Goal: Task Accomplishment & Management: Complete application form

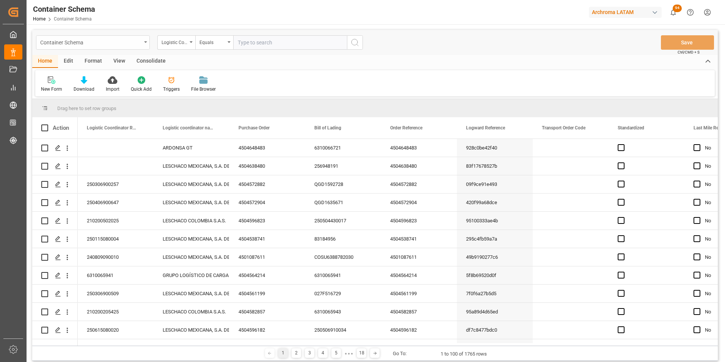
click at [123, 41] on div "Container Schema" at bounding box center [90, 41] width 101 height 9
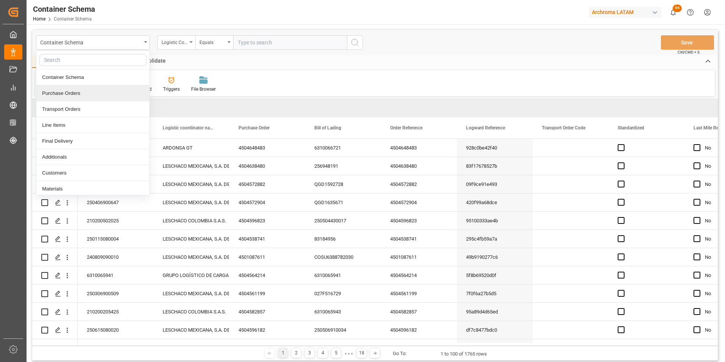
click at [92, 92] on div "Purchase Orders" at bounding box center [92, 93] width 113 height 16
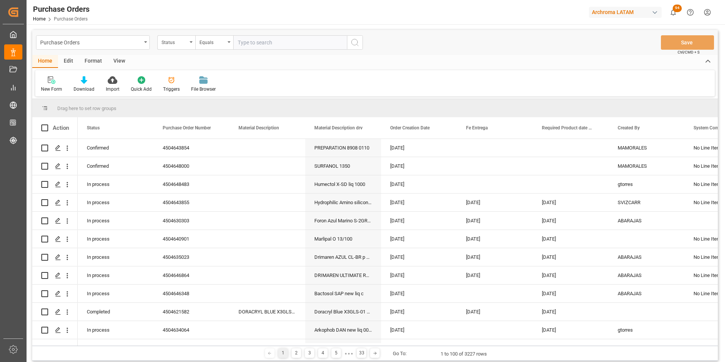
click at [187, 46] on div "Status" at bounding box center [175, 41] width 26 height 9
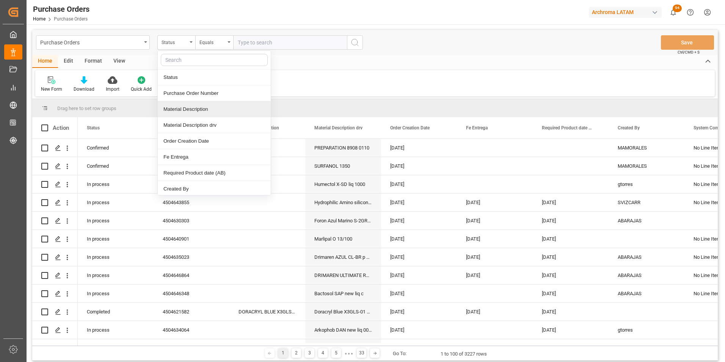
click at [195, 104] on div "Material Description" at bounding box center [214, 109] width 113 height 16
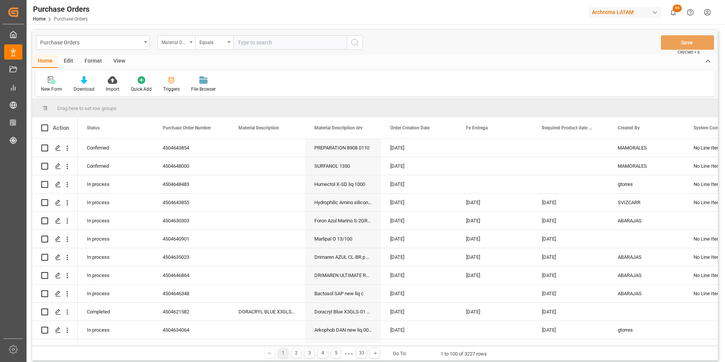
click at [184, 45] on div "Material Description" at bounding box center [175, 41] width 26 height 9
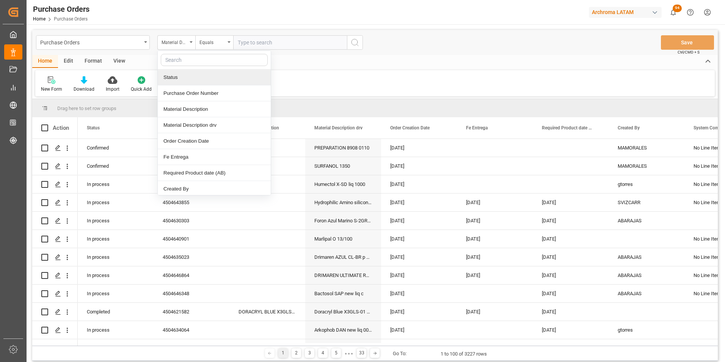
drag, startPoint x: 200, startPoint y: 90, endPoint x: 203, endPoint y: 85, distance: 4.9
click at [200, 90] on div "Purchase Order Number" at bounding box center [214, 93] width 113 height 16
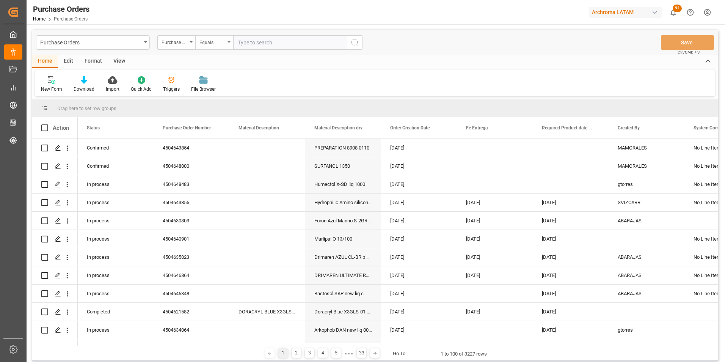
click at [207, 43] on div "Equals" at bounding box center [213, 41] width 26 height 9
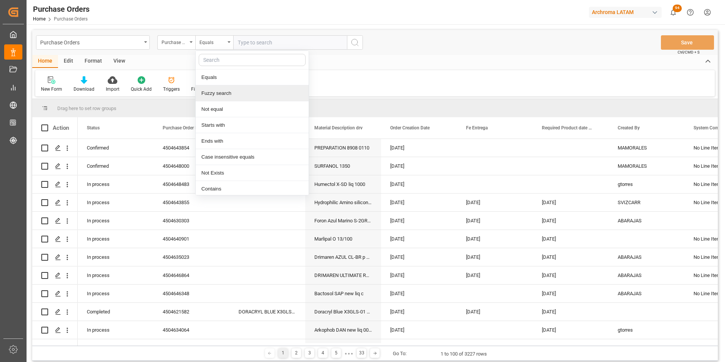
click at [223, 92] on div "Fuzzy search" at bounding box center [252, 93] width 113 height 16
paste input "4504646379"
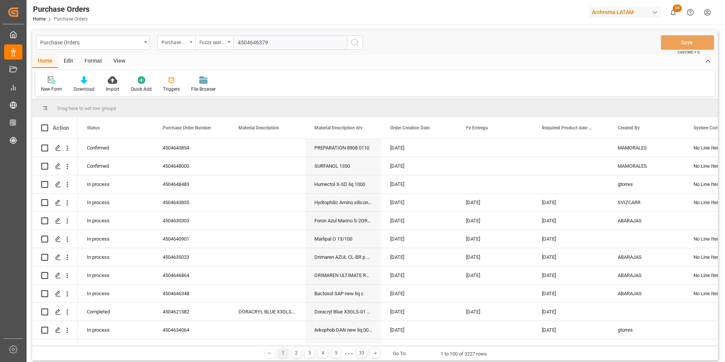
type input "4504646379"
click at [353, 45] on icon "search button" at bounding box center [355, 42] width 9 height 9
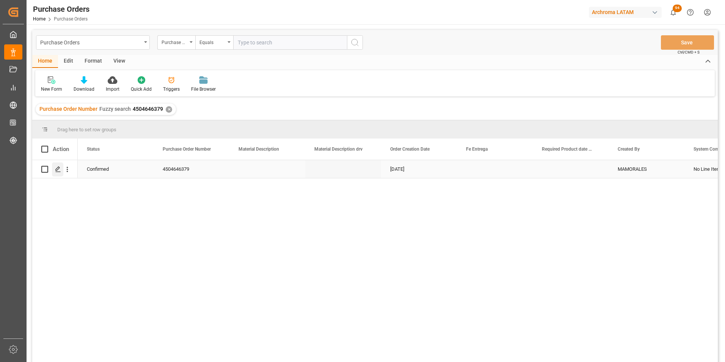
click at [63, 169] on div "Press SPACE to select this row." at bounding box center [57, 169] width 11 height 14
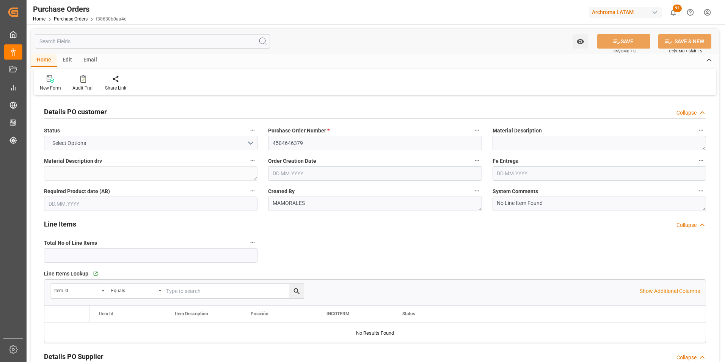
type input "1"
type input "[DATE]"
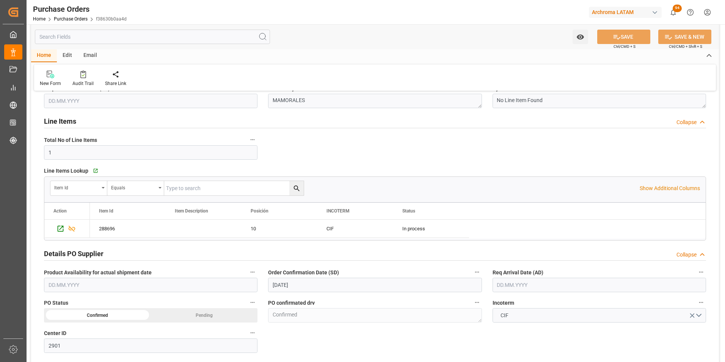
scroll to position [114, 0]
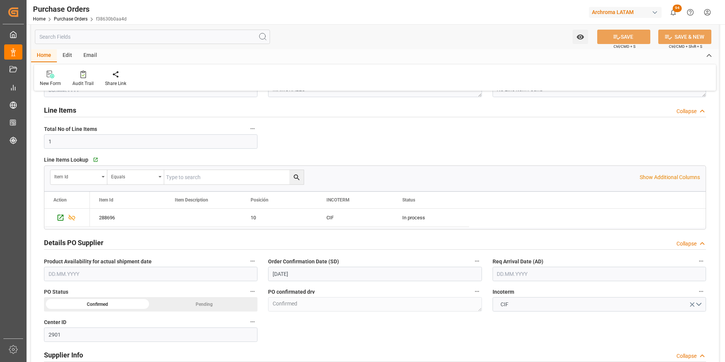
click at [288, 272] on input "[DATE]" at bounding box center [375, 274] width 214 height 14
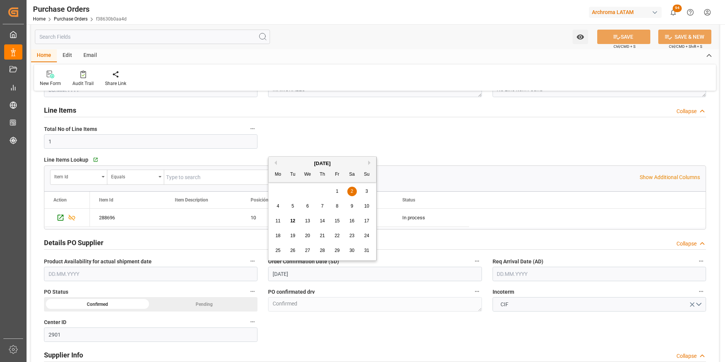
click at [276, 232] on div "18" at bounding box center [278, 235] width 9 height 9
type input "[DATE]"
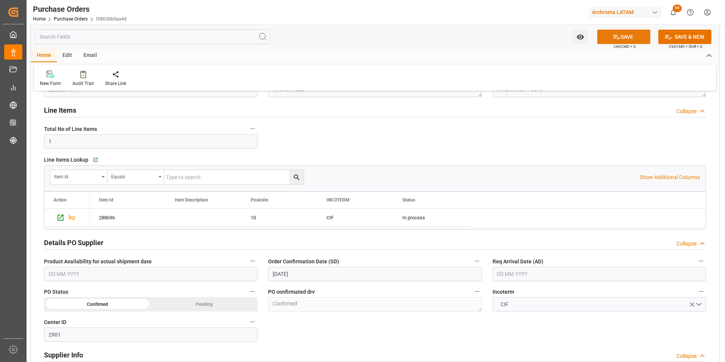
click at [619, 37] on button "SAVE" at bounding box center [623, 37] width 53 height 14
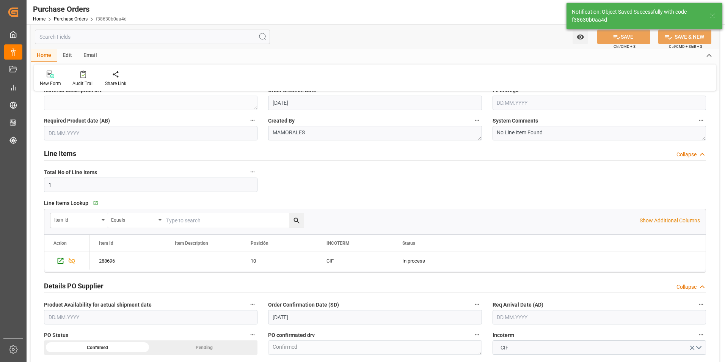
scroll to position [0, 0]
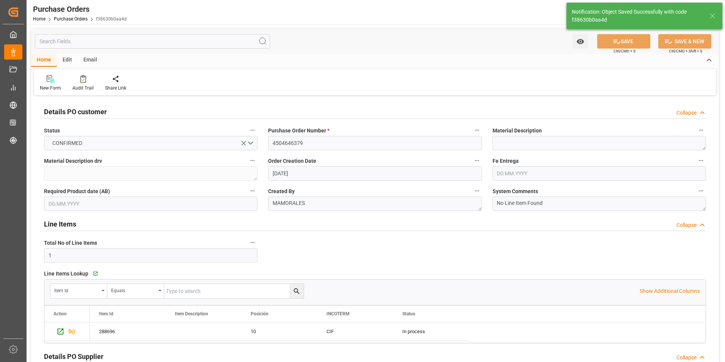
click at [90, 58] on div "Email" at bounding box center [90, 60] width 25 height 13
click at [49, 83] on icon at bounding box center [51, 79] width 10 height 5
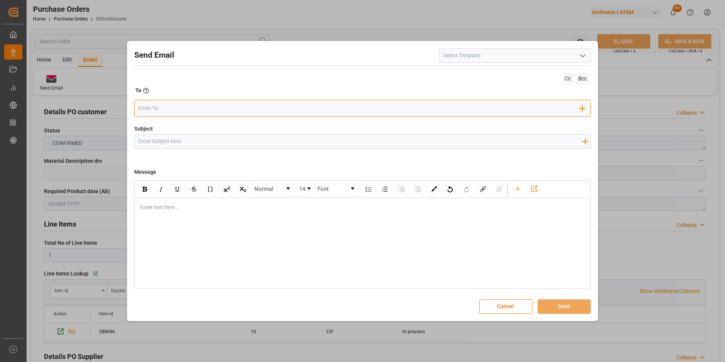
click at [260, 114] on input "email" at bounding box center [359, 108] width 442 height 11
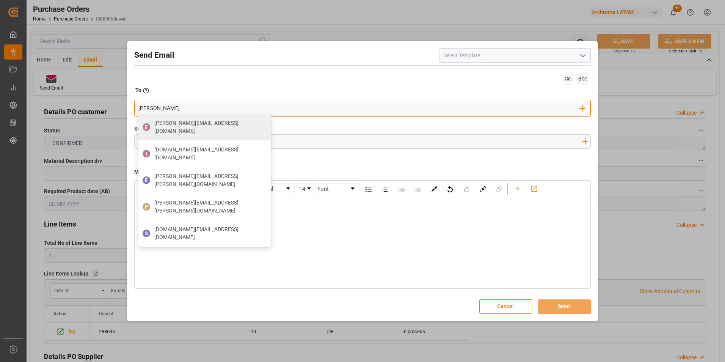
type input "gloria"
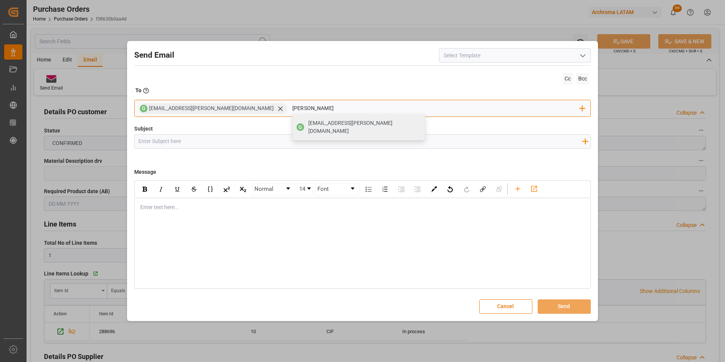
type input "[PERSON_NAME]"
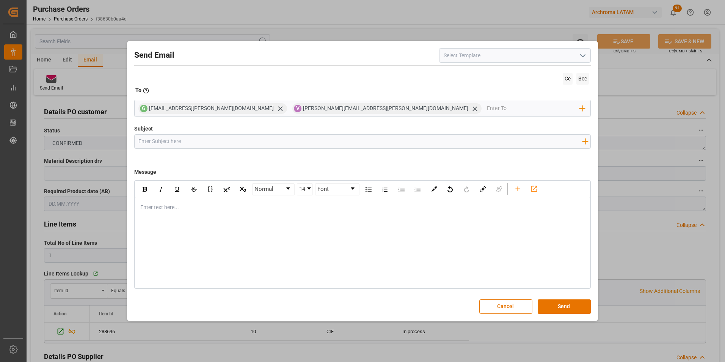
click at [239, 144] on input "Subject" at bounding box center [361, 141] width 452 height 13
type input "GT || STATUS ZARPE || PO 4504648000 || TEXTIL"
type input "[DATE]"
type input "ARCHROMA PAPER GMBH Y COMPAÑIA, SOC."
click at [214, 141] on input "GT || STATUS ZARPE || PO 4504648000 || TEXTIL" at bounding box center [361, 141] width 452 height 13
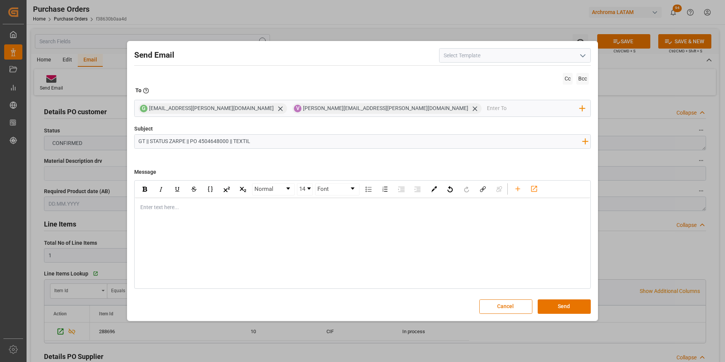
click at [214, 141] on input "GT || STATUS ZARPE || PO 4504648000 || TEXTIL" at bounding box center [361, 141] width 452 height 13
paste input "6379"
type input "GT || STATUS ZARPE || PO 4504646379 || TEXTIL"
click at [200, 201] on div "Enter text here..." at bounding box center [363, 207] width 456 height 19
click at [210, 138] on input "GT || STATUS ZARPE || PO 4504646379 || TEXTIL" at bounding box center [361, 141] width 452 height 13
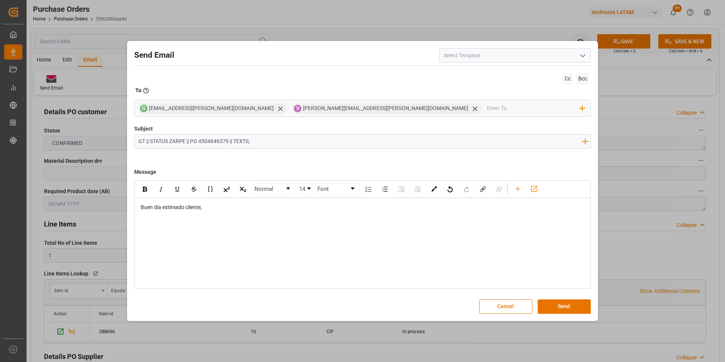
click at [210, 138] on input "GT || STATUS ZARPE || PO 4504646379 || TEXTIL" at bounding box center [361, 141] width 452 height 13
click at [238, 220] on div "rdw-editor" at bounding box center [363, 223] width 445 height 8
click at [181, 244] on div "rdw-editor" at bounding box center [363, 247] width 445 height 8
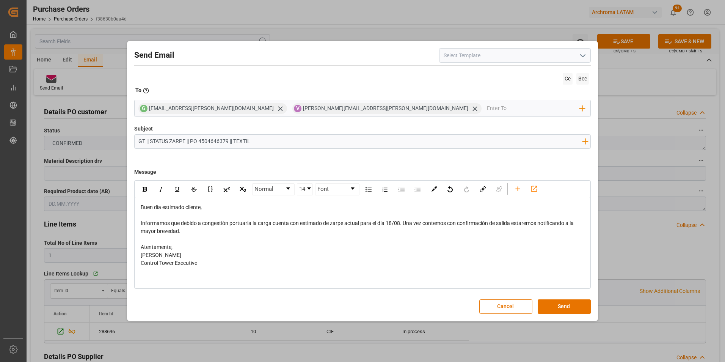
click at [177, 236] on div "rdw-editor" at bounding box center [363, 239] width 445 height 8
click at [179, 257] on div "Atentamente," at bounding box center [363, 255] width 445 height 8
click at [574, 307] on button "Send" at bounding box center [564, 306] width 53 height 14
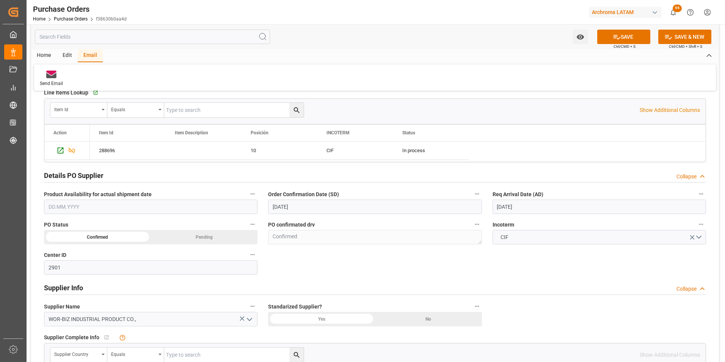
scroll to position [190, 0]
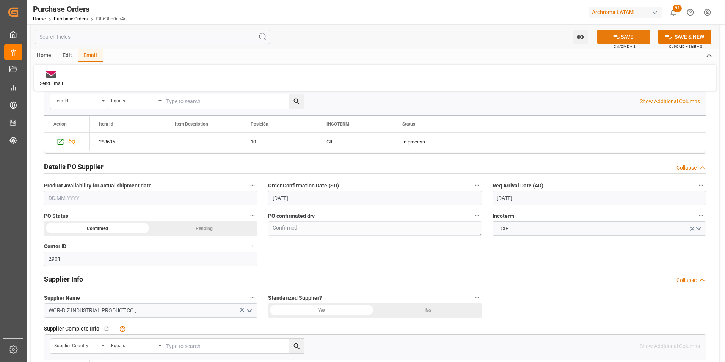
click at [630, 35] on button "SAVE" at bounding box center [623, 37] width 53 height 14
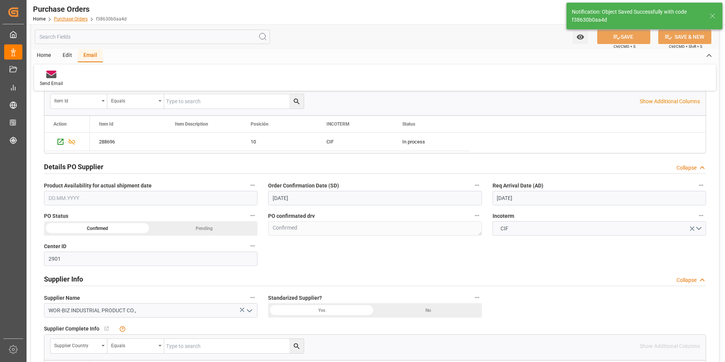
click at [69, 17] on link "Purchase Orders" at bounding box center [71, 18] width 34 height 5
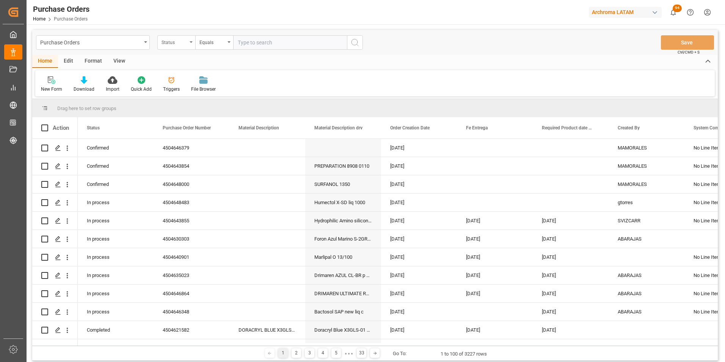
click at [178, 45] on div "Status" at bounding box center [175, 41] width 26 height 9
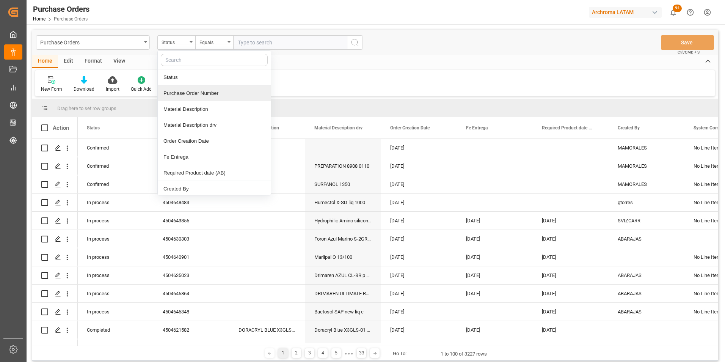
click at [217, 90] on div "Purchase Order Number" at bounding box center [214, 93] width 113 height 16
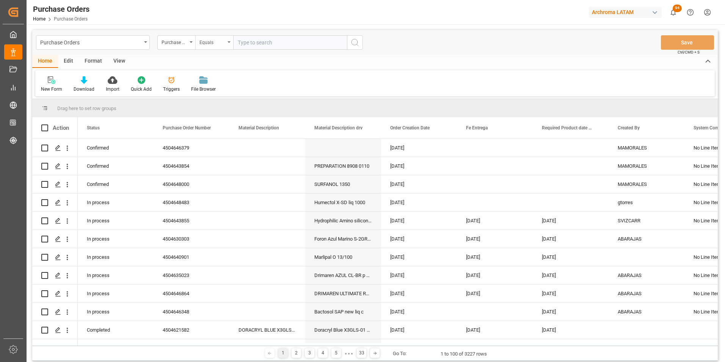
click at [211, 41] on div "Equals" at bounding box center [213, 41] width 26 height 9
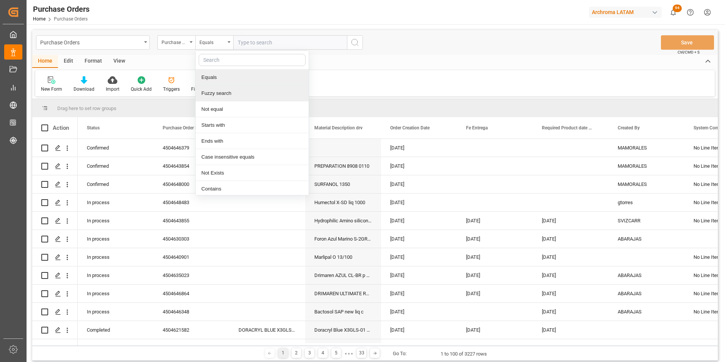
click at [235, 88] on div "Fuzzy search" at bounding box center [252, 93] width 113 height 16
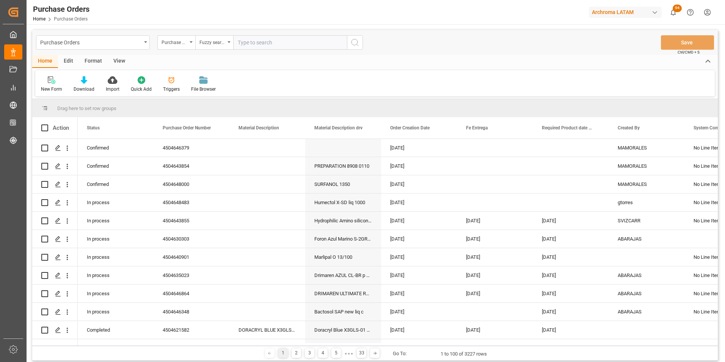
paste input "4504641936"
type input "4504641936"
click at [353, 45] on icon "search button" at bounding box center [355, 42] width 9 height 9
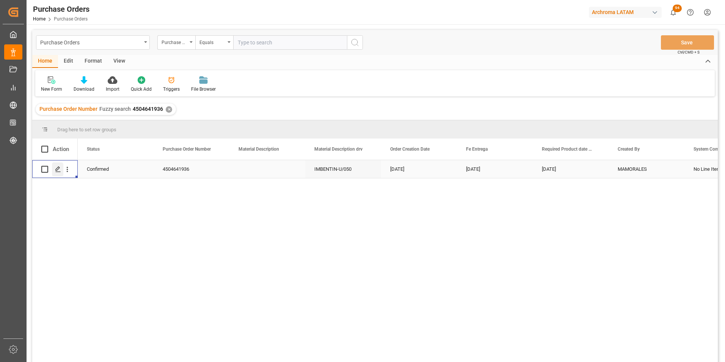
click at [57, 170] on icon "Press SPACE to select this row." at bounding box center [58, 169] width 6 height 6
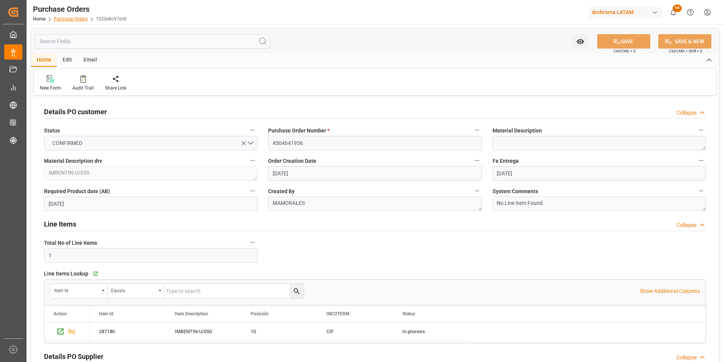
click at [69, 19] on link "Purchase Orders" at bounding box center [71, 18] width 34 height 5
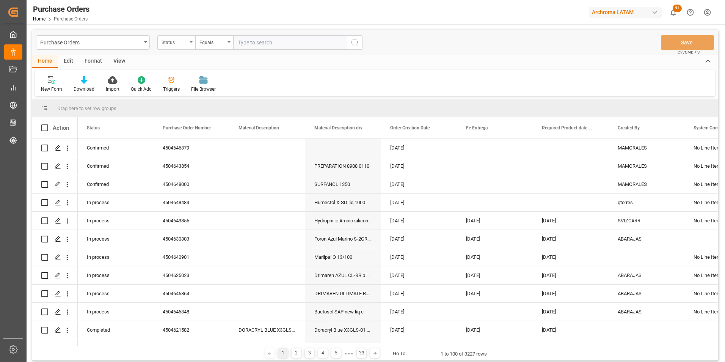
click at [167, 45] on div "Status" at bounding box center [175, 41] width 26 height 9
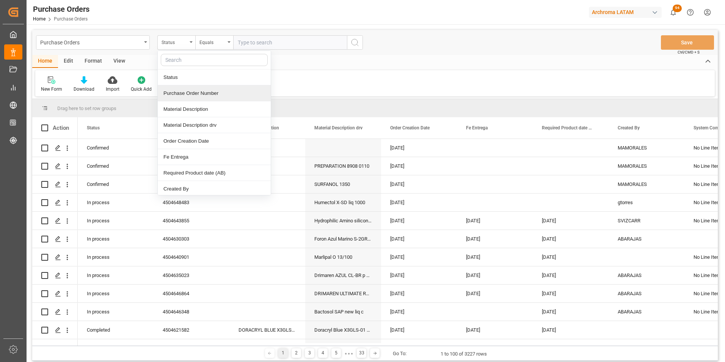
click at [186, 96] on div "Purchase Order Number" at bounding box center [214, 93] width 113 height 16
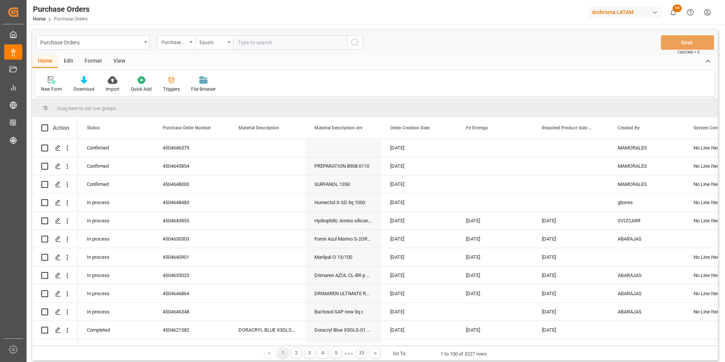
click at [211, 40] on div "Equals" at bounding box center [213, 41] width 26 height 9
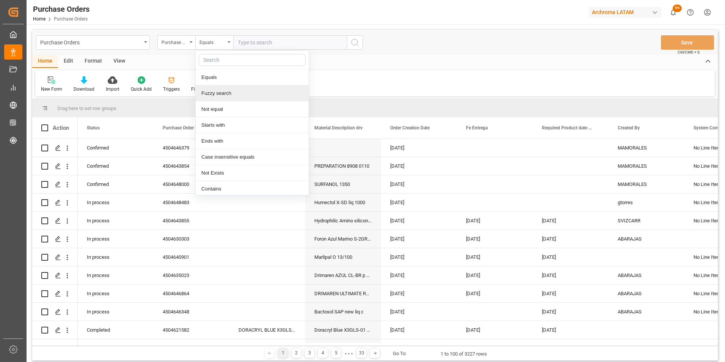
click at [227, 94] on div "Fuzzy search" at bounding box center [252, 93] width 113 height 16
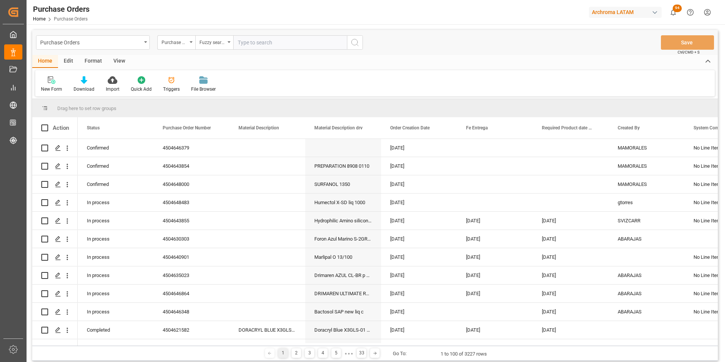
paste input "4504636092"
type input "4504636092"
click at [358, 42] on icon "search button" at bounding box center [355, 42] width 9 height 9
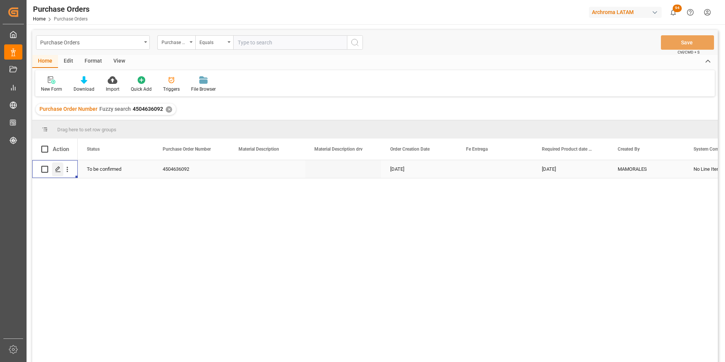
click at [52, 169] on div "Press SPACE to select this row." at bounding box center [57, 169] width 11 height 14
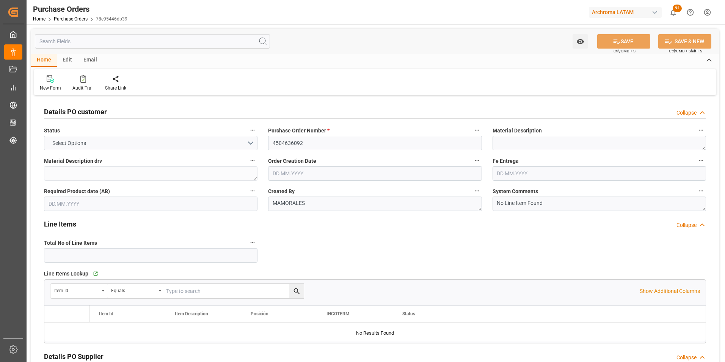
type input "1"
type input "[DATE]"
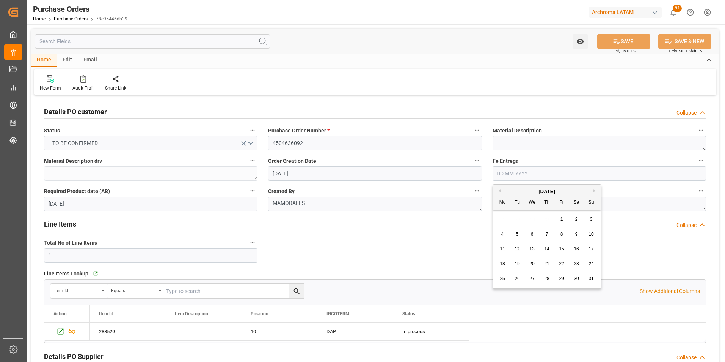
click at [498, 176] on input "text" at bounding box center [600, 173] width 214 height 14
click at [500, 218] on div "28 29 30 31 1 2 3" at bounding box center [547, 219] width 104 height 15
click at [592, 190] on div "[DATE]" at bounding box center [547, 192] width 108 height 8
click at [594, 190] on button "Next Month" at bounding box center [595, 191] width 5 height 5
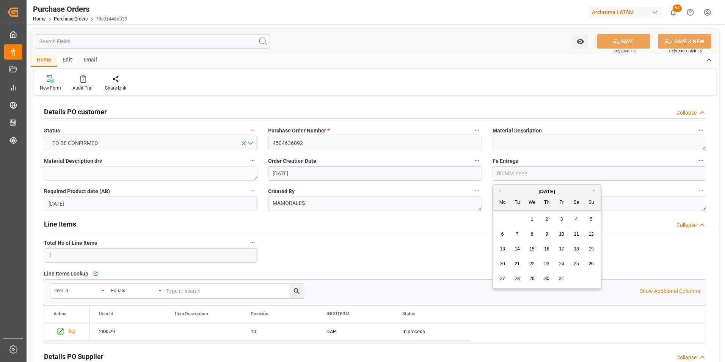
click at [502, 251] on span "13" at bounding box center [502, 248] width 5 height 5
type input "[DATE]"
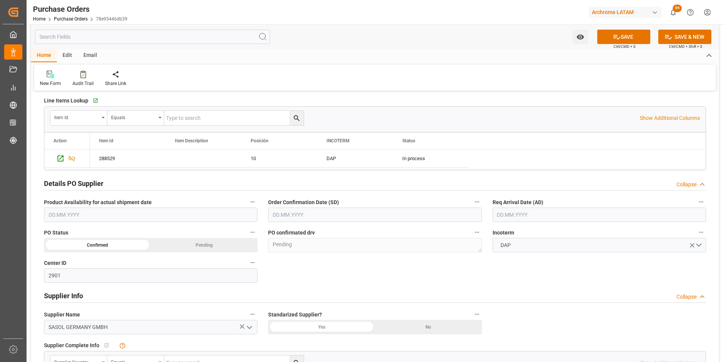
scroll to position [190, 0]
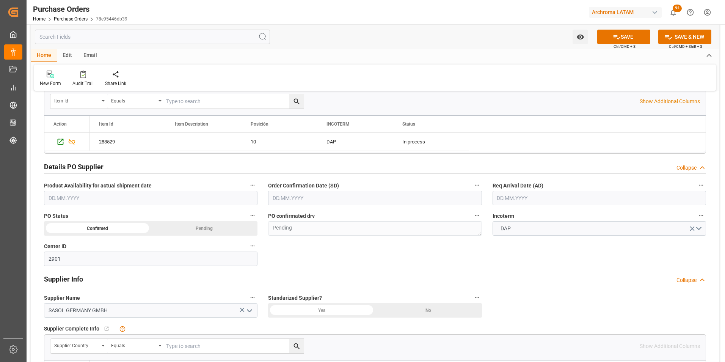
click at [292, 199] on input "text" at bounding box center [375, 198] width 214 height 14
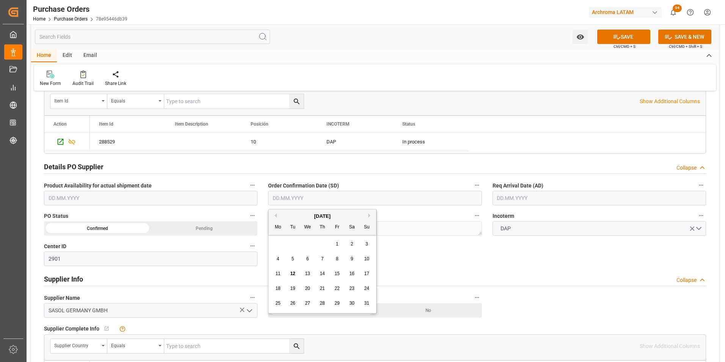
click at [279, 235] on div "[DATE] Mo Tu We Th Fr Sa Su 28 29 30 31 1 2 3 4 5 6 7 8 9 10 11 12 13 14 15 16 …" at bounding box center [323, 261] width 108 height 104
drag, startPoint x: 279, startPoint y: 235, endPoint x: 370, endPoint y: 215, distance: 92.9
click at [370, 215] on button "Next Month" at bounding box center [370, 215] width 5 height 5
click at [276, 215] on button "Previous Month" at bounding box center [274, 215] width 5 height 5
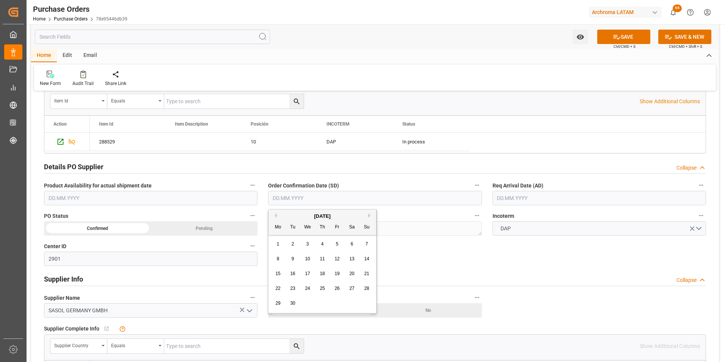
click at [280, 244] on div "1" at bounding box center [278, 244] width 9 height 9
type input "[DATE]"
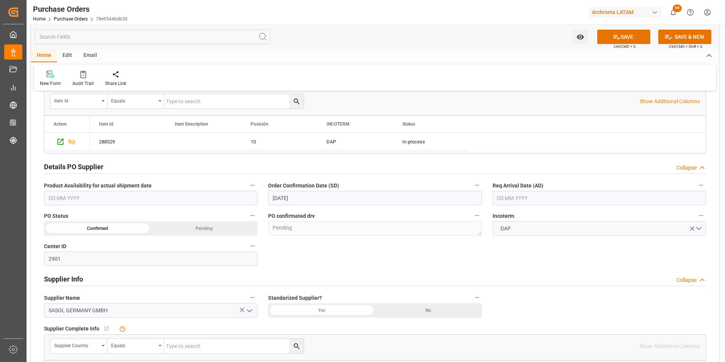
click at [514, 196] on input "text" at bounding box center [600, 198] width 214 height 14
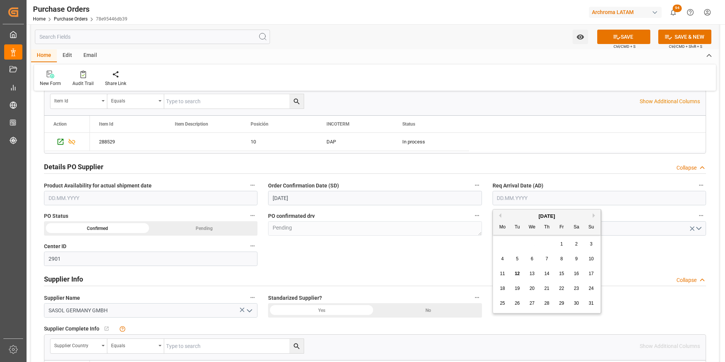
drag, startPoint x: 503, startPoint y: 243, endPoint x: 507, endPoint y: 242, distance: 4.0
click at [503, 243] on div "28 29 30 31 1 2 3" at bounding box center [547, 244] width 104 height 15
click at [590, 213] on div "[DATE]" at bounding box center [547, 216] width 108 height 8
click at [593, 215] on button "Next Month" at bounding box center [595, 215] width 5 height 5
click at [595, 215] on button "Next Month" at bounding box center [595, 215] width 5 height 5
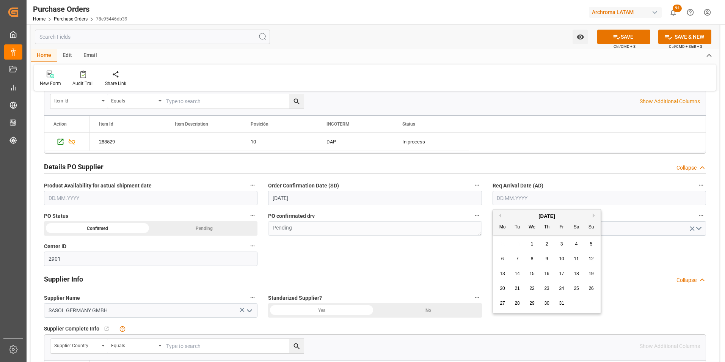
click at [547, 241] on span "2" at bounding box center [547, 243] width 3 height 5
type input "[DATE]"
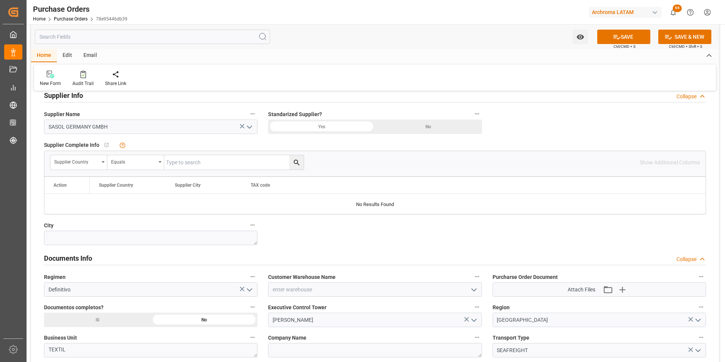
scroll to position [417, 0]
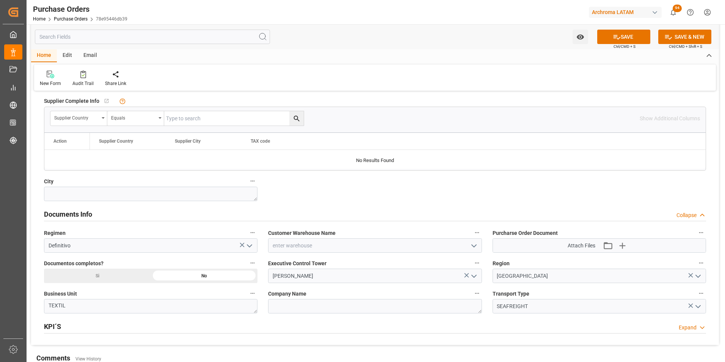
click at [473, 244] on icon "open menu" at bounding box center [474, 245] width 9 height 9
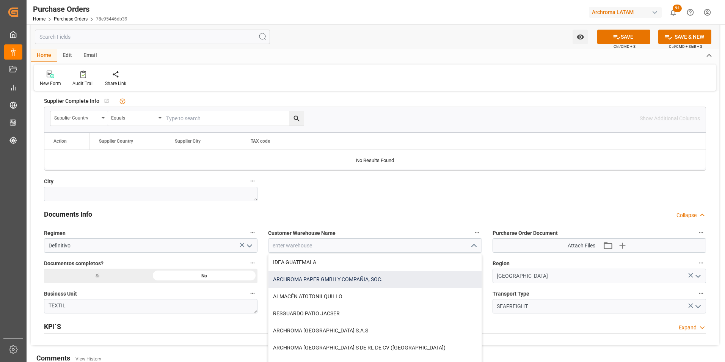
click at [382, 281] on div "ARCHROMA PAPER GMBH Y COMPAÑIA, SOC." at bounding box center [375, 279] width 213 height 17
type input "ARCHROMA PAPER GMBH Y COMPAÑIA, SOC."
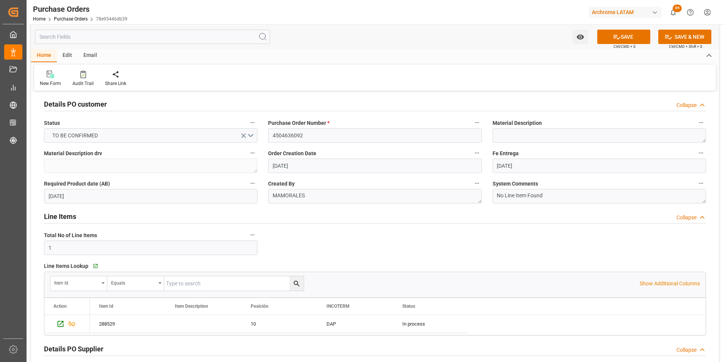
scroll to position [0, 0]
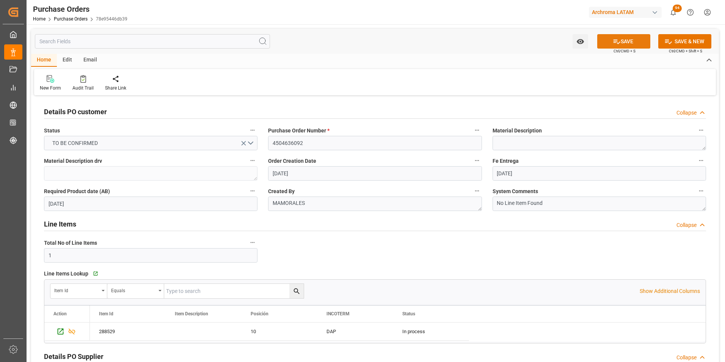
click at [610, 43] on button "SAVE" at bounding box center [623, 41] width 53 height 14
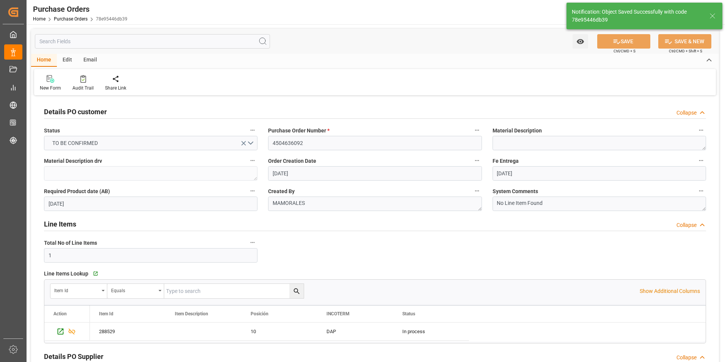
type textarea "Confirmed"
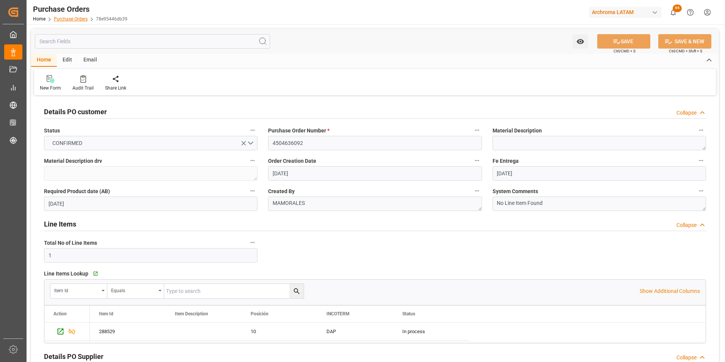
click at [69, 20] on link "Purchase Orders" at bounding box center [71, 18] width 34 height 5
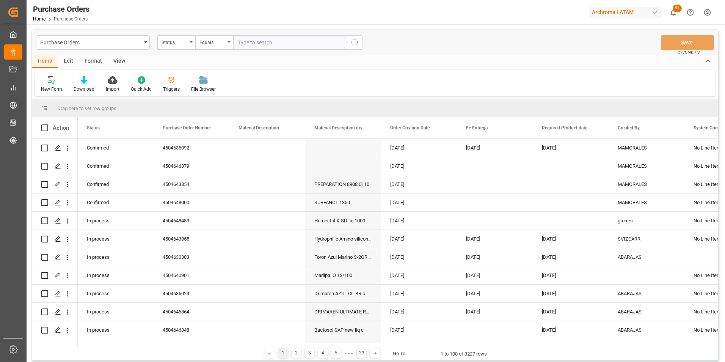
click at [74, 82] on div at bounding box center [84, 80] width 21 height 8
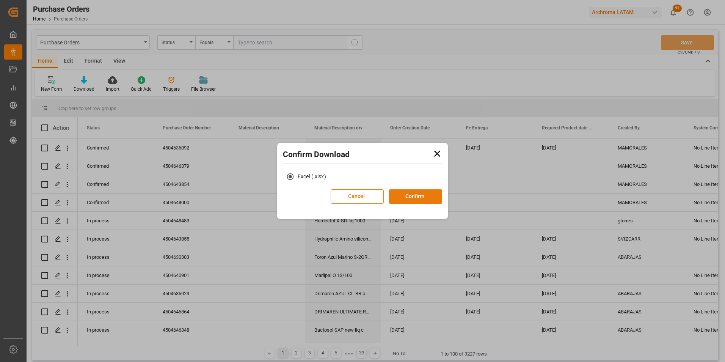
click at [420, 194] on button "Confirm" at bounding box center [415, 196] width 53 height 14
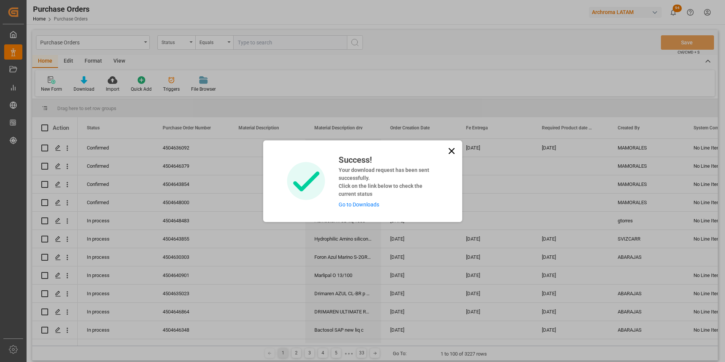
click at [353, 204] on link "Go to Downloads" at bounding box center [359, 204] width 41 height 6
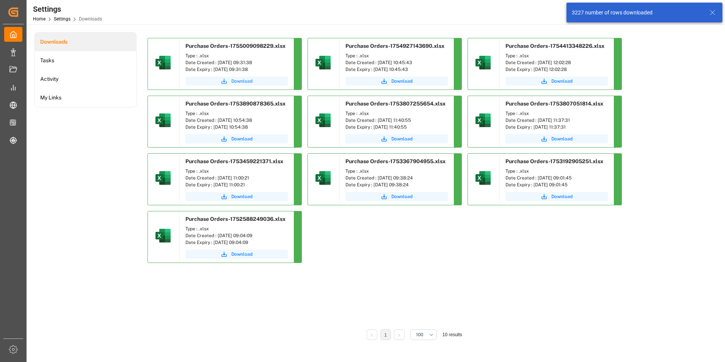
click at [238, 78] on span "Download" at bounding box center [241, 81] width 21 height 7
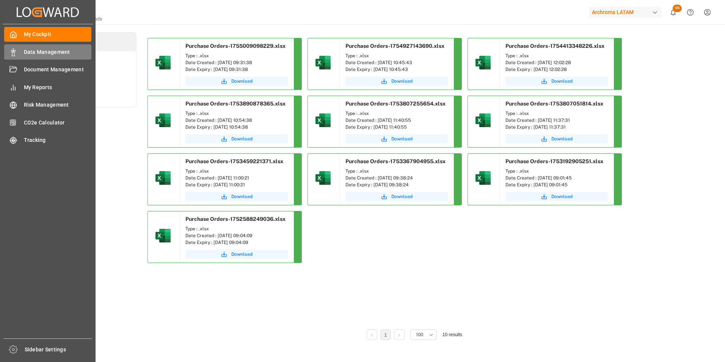
click at [13, 57] on div "Data Management Data Management" at bounding box center [47, 51] width 87 height 15
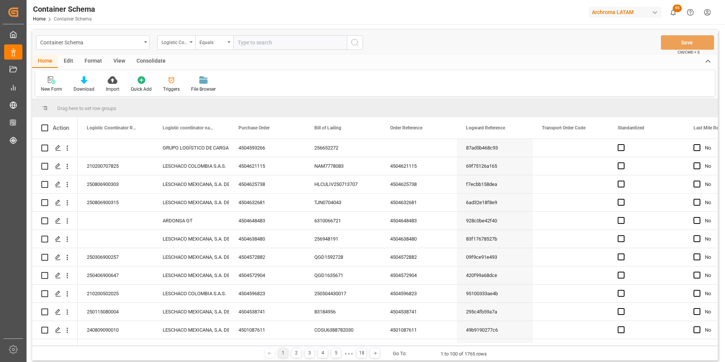
click at [145, 43] on div "Container Schema" at bounding box center [93, 42] width 114 height 14
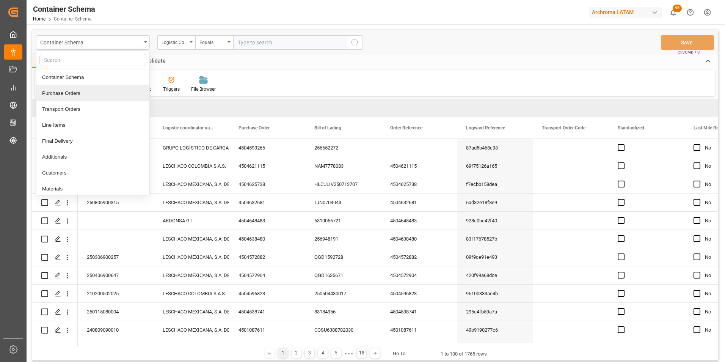
click at [103, 95] on div "Purchase Orders" at bounding box center [92, 93] width 113 height 16
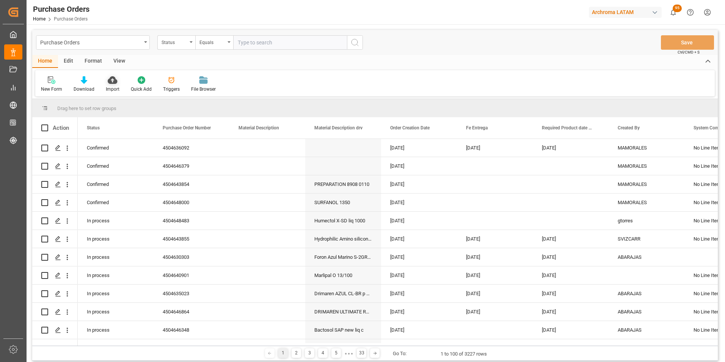
click at [111, 88] on div "Import" at bounding box center [113, 89] width 14 height 7
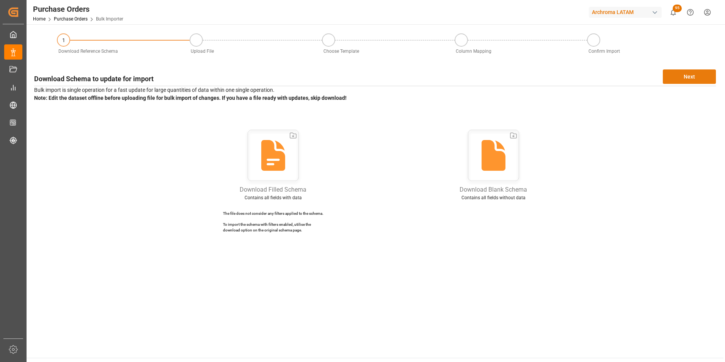
click at [680, 81] on button "Next" at bounding box center [689, 76] width 53 height 14
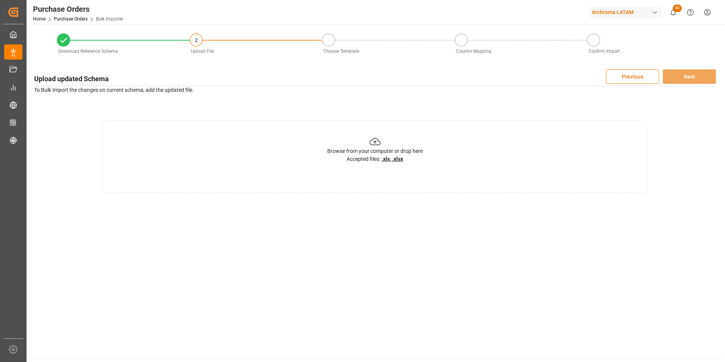
click at [372, 154] on div "Browse from your computer or drop here" at bounding box center [375, 151] width 96 height 8
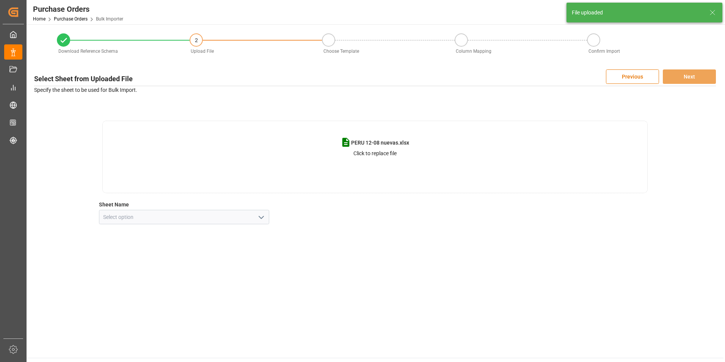
click at [264, 215] on icon "open menu" at bounding box center [261, 217] width 9 height 9
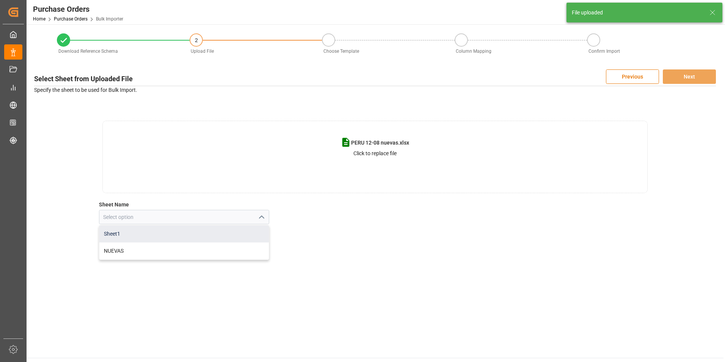
click at [208, 239] on div "Sheet1" at bounding box center [184, 233] width 170 height 17
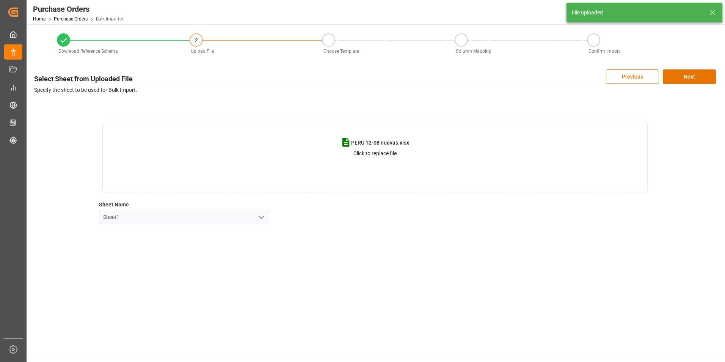
drag, startPoint x: 265, startPoint y: 218, endPoint x: 254, endPoint y: 223, distance: 12.4
click at [265, 218] on icon "open menu" at bounding box center [261, 217] width 9 height 9
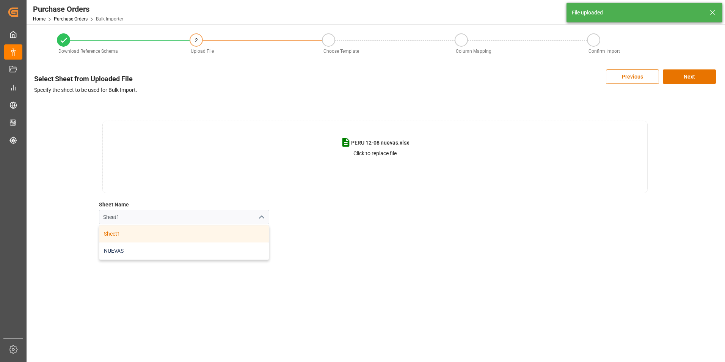
click at [240, 245] on div "NUEVAS" at bounding box center [184, 250] width 170 height 17
type input "NUEVAS"
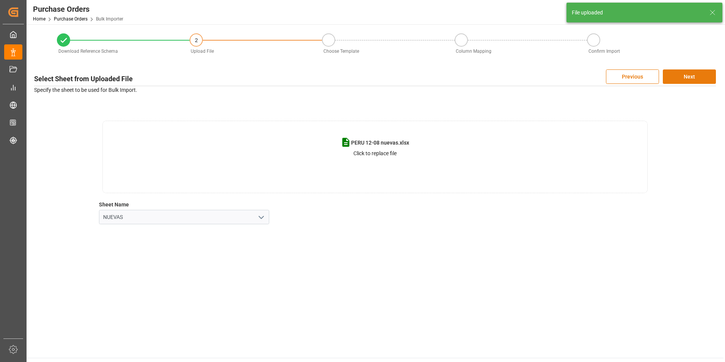
click at [691, 77] on button "Next" at bounding box center [689, 76] width 53 height 14
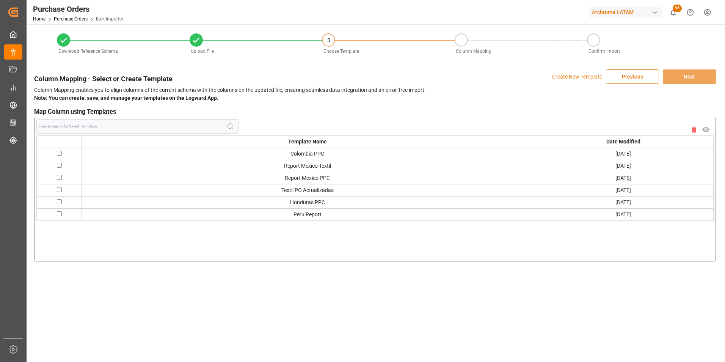
click at [577, 78] on p "Create New Template" at bounding box center [577, 76] width 50 height 14
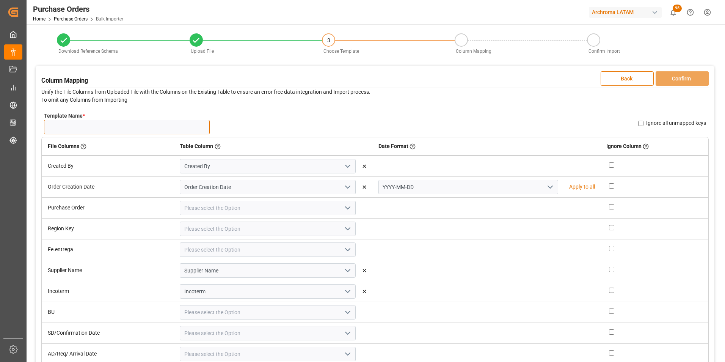
click at [165, 134] on input "Template Name *" at bounding box center [127, 127] width 166 height 14
type input "NUEVAS 12/08"
click at [546, 186] on icon "open menu" at bounding box center [550, 186] width 9 height 9
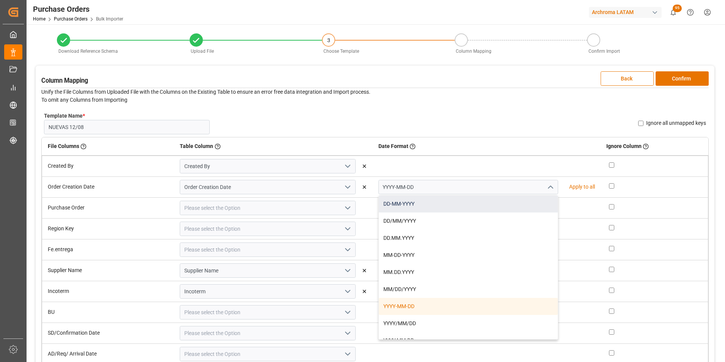
click at [524, 199] on div "DD-MM-YYYY" at bounding box center [468, 203] width 179 height 17
type input "DD-MM-YYYY"
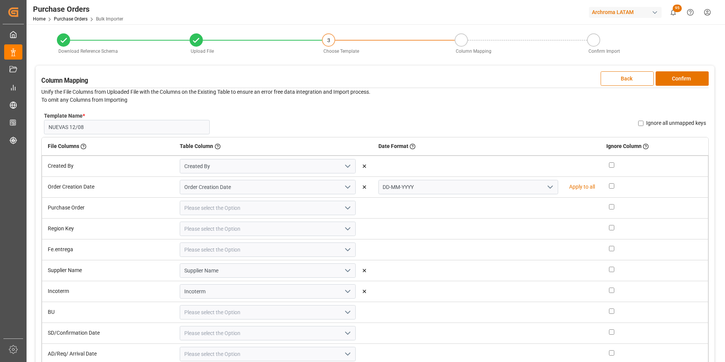
click at [346, 206] on icon "open menu" at bounding box center [347, 207] width 9 height 9
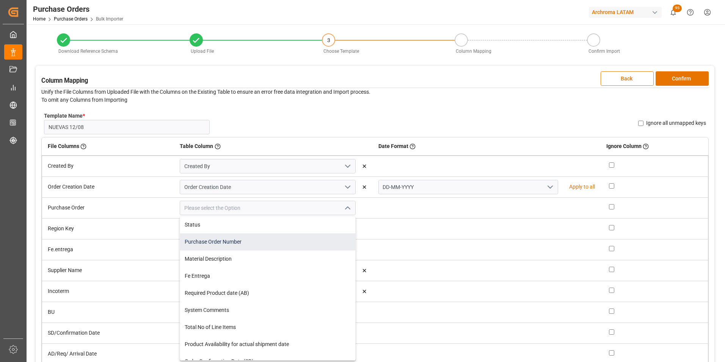
click at [317, 234] on div "Purchase Order Number" at bounding box center [267, 241] width 175 height 17
type input "Purchase Order Number"
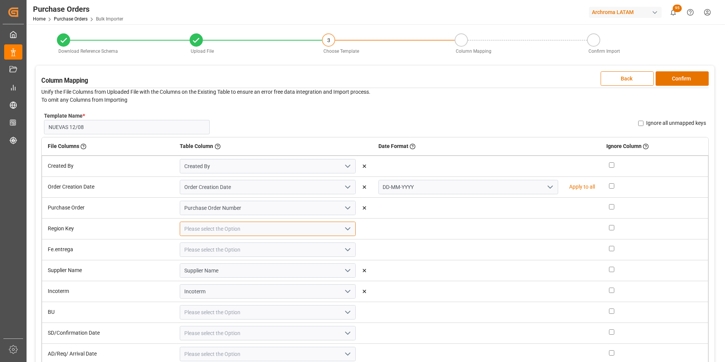
click at [340, 231] on input at bounding box center [268, 229] width 176 height 14
click at [346, 231] on icon "open menu" at bounding box center [347, 228] width 9 height 9
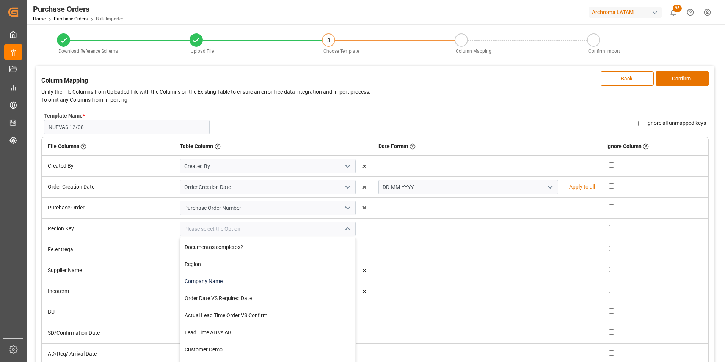
scroll to position [228, 0]
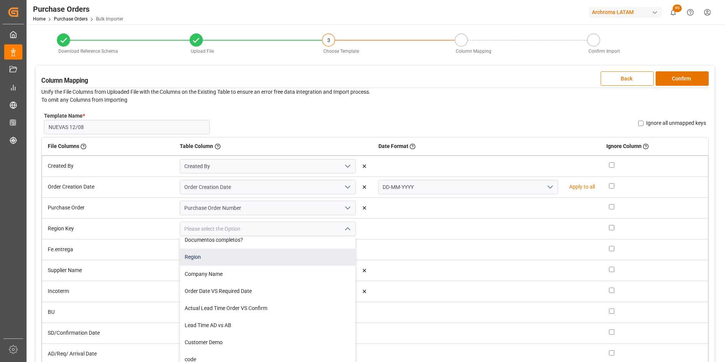
click at [300, 259] on div "Region" at bounding box center [267, 256] width 175 height 17
type input "Region"
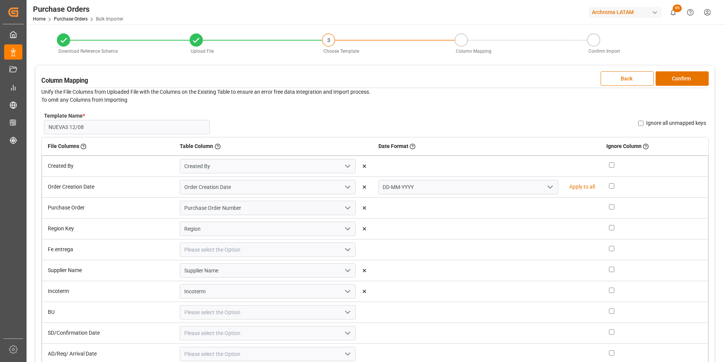
click at [341, 250] on button "open menu" at bounding box center [346, 250] width 11 height 12
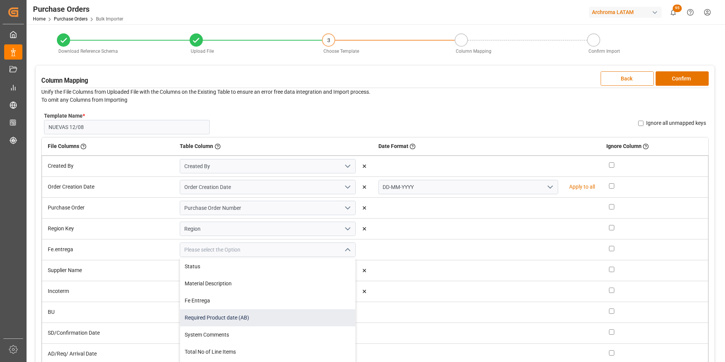
scroll to position [38, 0]
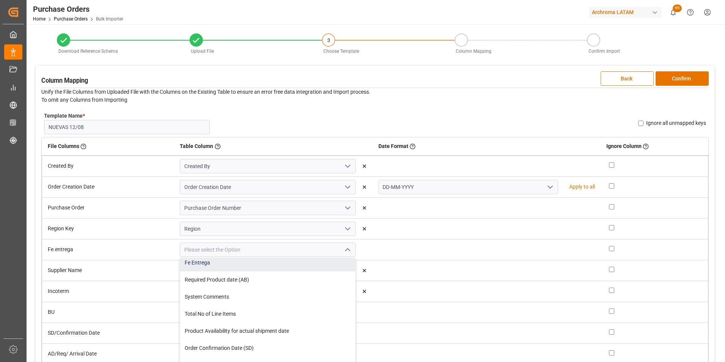
click at [263, 266] on div "Fe Entrega" at bounding box center [267, 262] width 175 height 17
type input "Fe Entrega"
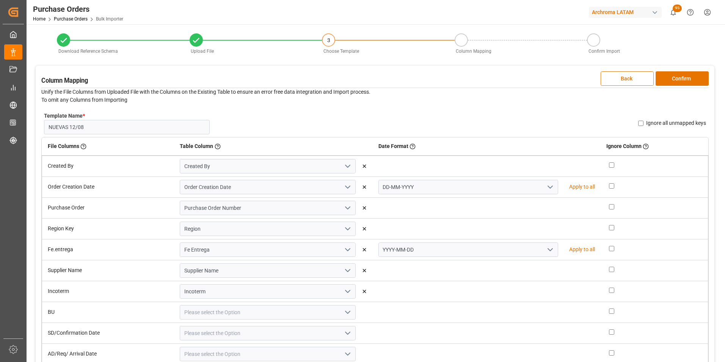
click at [546, 251] on icon "open menu" at bounding box center [550, 249] width 9 height 9
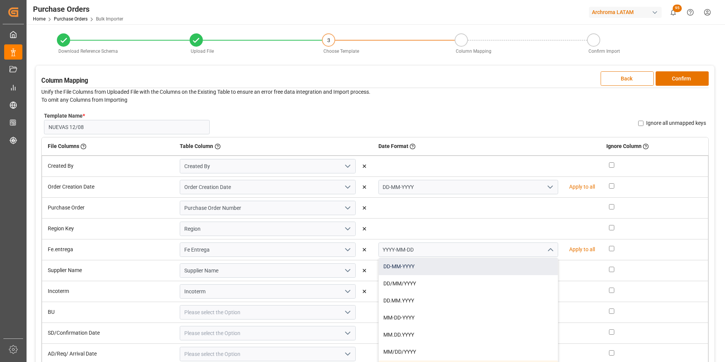
click at [516, 261] on div "DD-MM-YYYY" at bounding box center [468, 266] width 179 height 17
type input "DD-MM-YYYY"
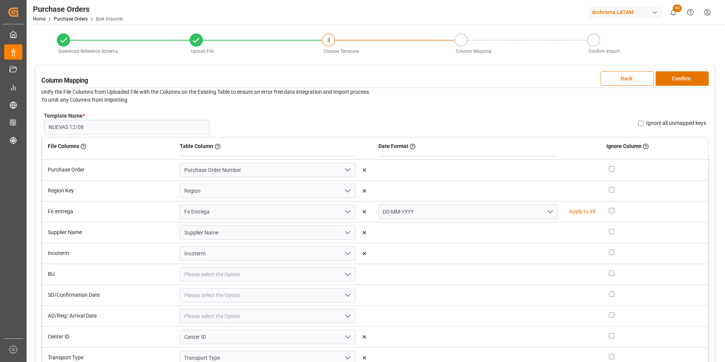
click at [344, 274] on icon "open menu" at bounding box center [347, 274] width 9 height 9
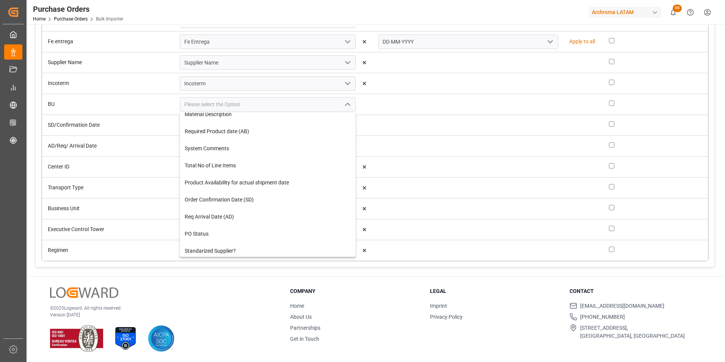
scroll to position [8, 0]
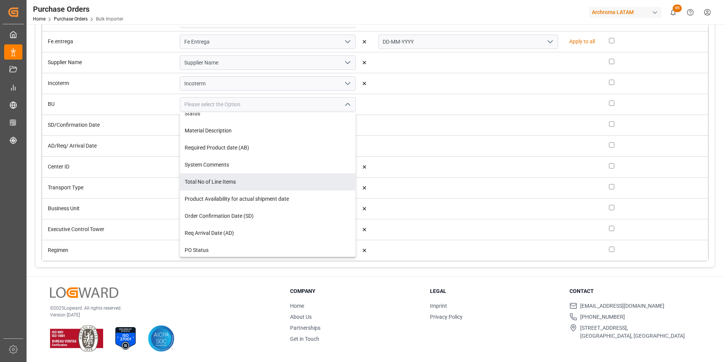
click at [394, 170] on td at bounding box center [487, 166] width 228 height 21
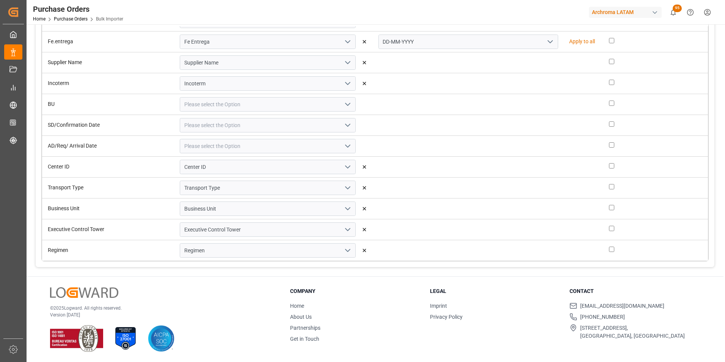
click at [347, 124] on icon "open menu" at bounding box center [347, 125] width 9 height 9
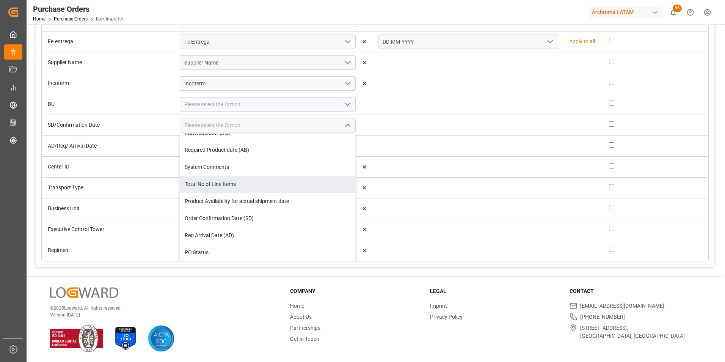
scroll to position [38, 0]
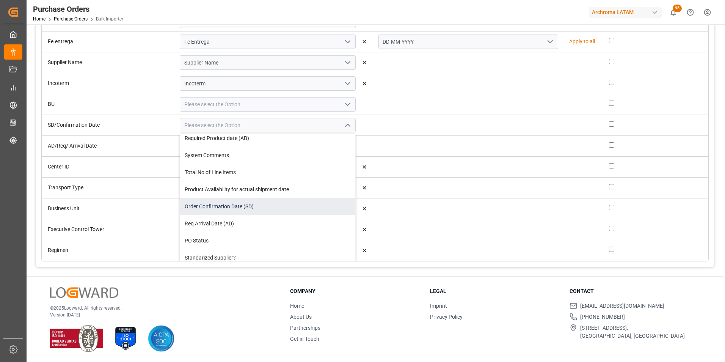
click at [290, 207] on div "Order Confirmation Date (SD)" at bounding box center [267, 206] width 175 height 17
type input "Order Confirmation Date (SD)"
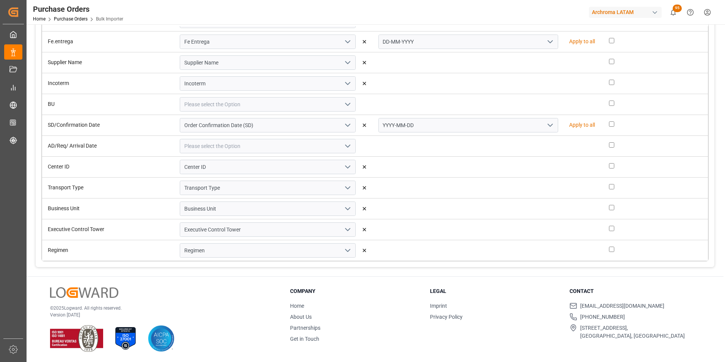
click at [546, 123] on icon "open menu" at bounding box center [550, 125] width 9 height 9
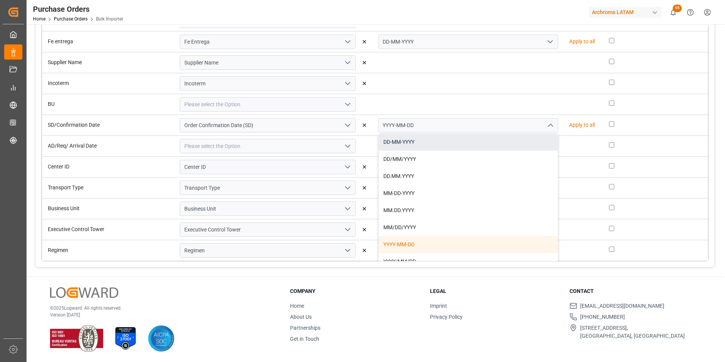
click at [517, 139] on div "DD-MM-YYYY" at bounding box center [468, 142] width 179 height 17
type input "DD-MM-YYYY"
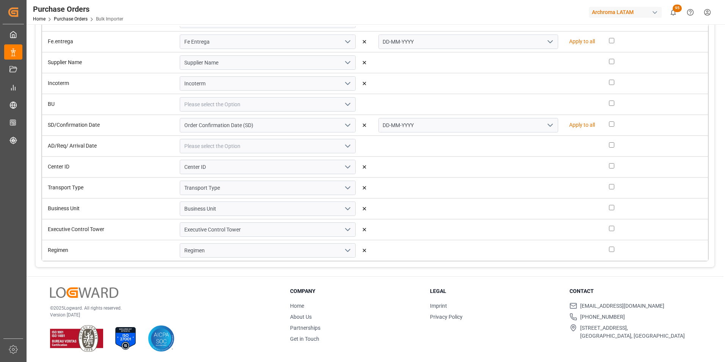
click at [349, 151] on button "open menu" at bounding box center [346, 146] width 11 height 12
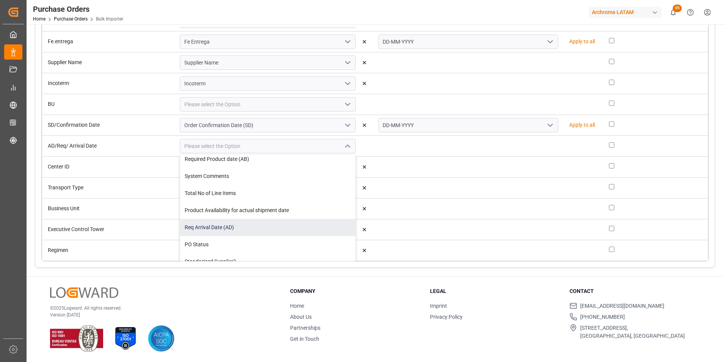
click at [289, 225] on div "Req Arrival Date (AD)" at bounding box center [267, 227] width 175 height 17
type input "Req Arrival Date (AD)"
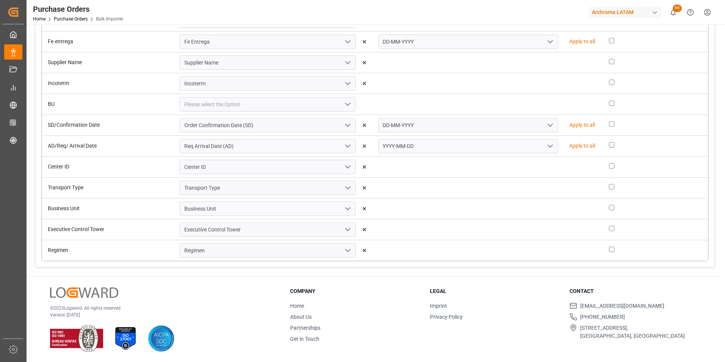
click at [546, 142] on icon "open menu" at bounding box center [550, 145] width 9 height 9
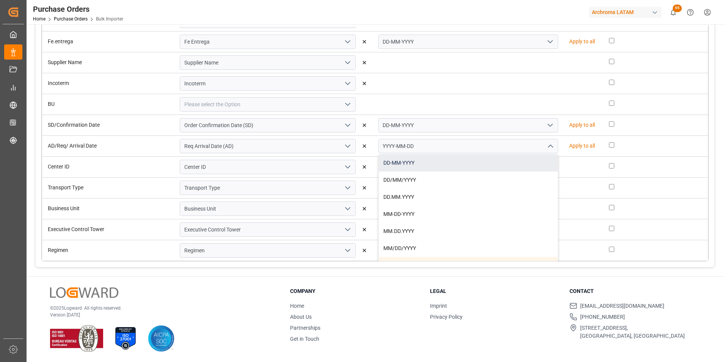
click at [514, 159] on div "DD-MM-YYYY" at bounding box center [468, 162] width 179 height 17
type input "DD-MM-YYYY"
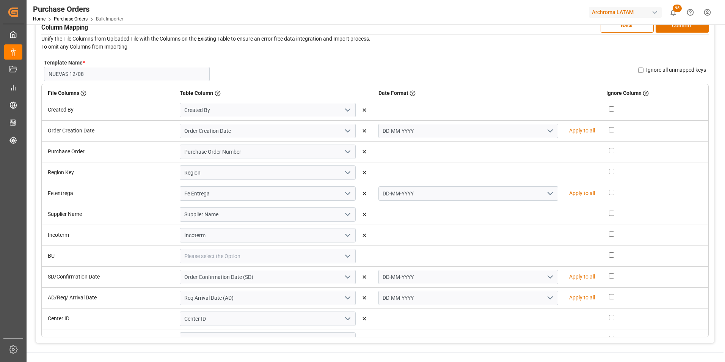
scroll to position [0, 0]
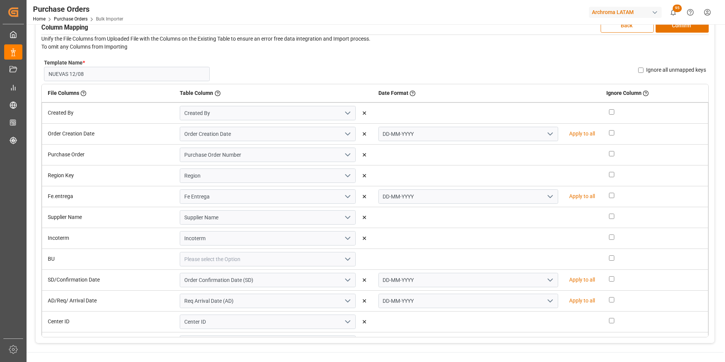
click at [640, 71] on input "Ignore all unmapped keys" at bounding box center [640, 70] width 5 height 5
checkbox input "true"
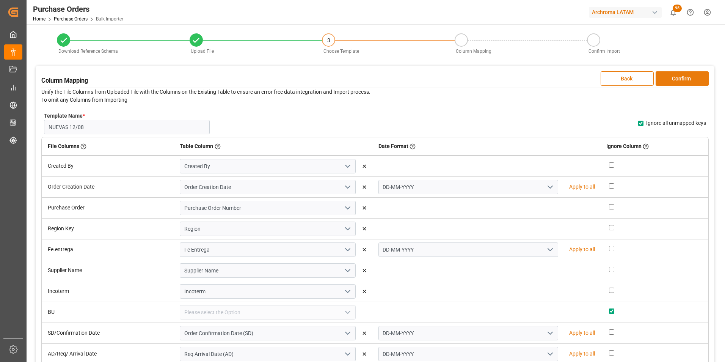
click at [681, 78] on button "Confirm" at bounding box center [682, 78] width 53 height 14
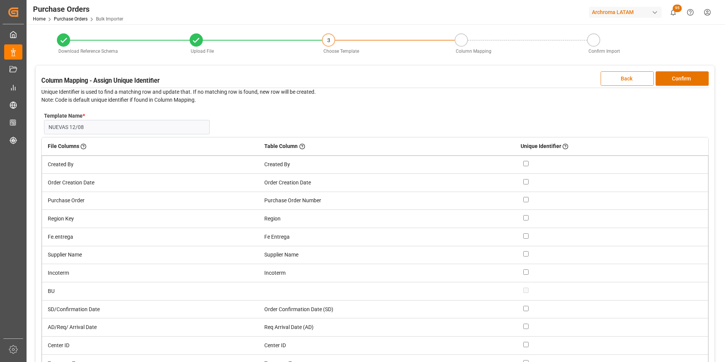
click at [527, 200] on input "checkbox" at bounding box center [526, 199] width 5 height 5
checkbox input "true"
click at [691, 78] on button "Confirm" at bounding box center [682, 78] width 53 height 14
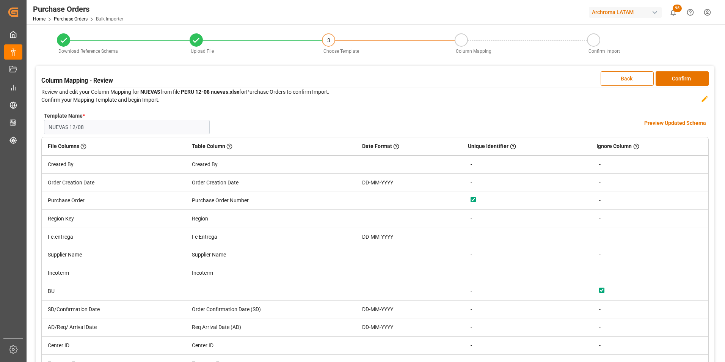
click at [679, 126] on h4 "Preview Updated Schema" at bounding box center [676, 123] width 62 height 8
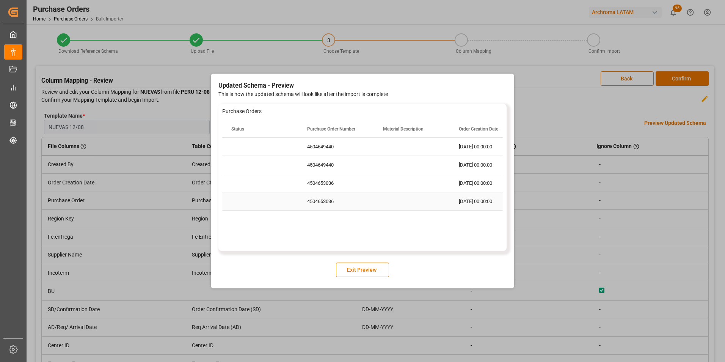
click at [409, 204] on div "Press SPACE to select this row." at bounding box center [412, 201] width 76 height 18
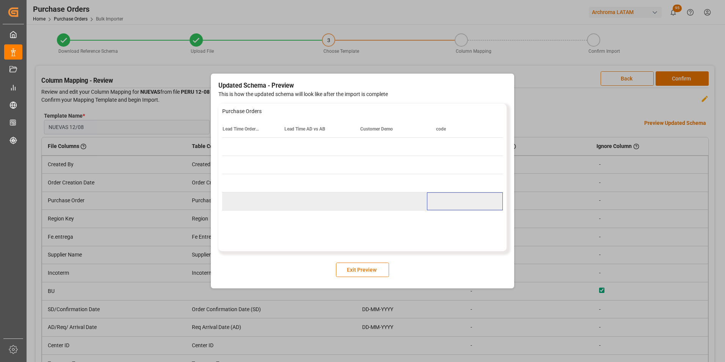
scroll to position [0, 2071]
drag, startPoint x: 372, startPoint y: 264, endPoint x: 396, endPoint y: 253, distance: 26.8
click at [372, 264] on button "Exit Preview" at bounding box center [362, 270] width 53 height 14
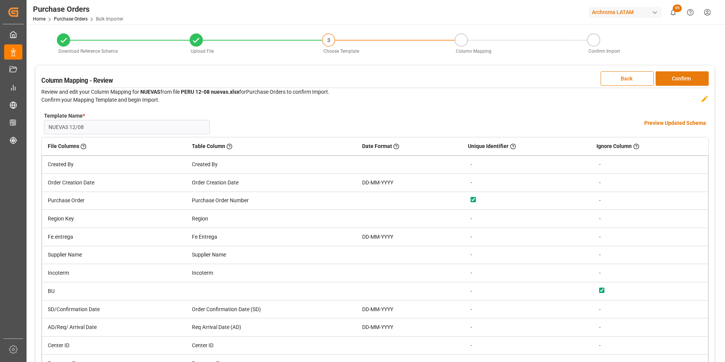
click at [668, 77] on button "Confirm" at bounding box center [682, 78] width 53 height 14
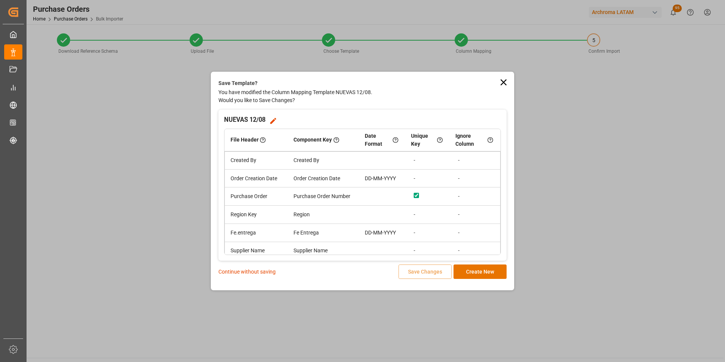
click at [234, 273] on p "Continue without saving" at bounding box center [247, 272] width 57 height 8
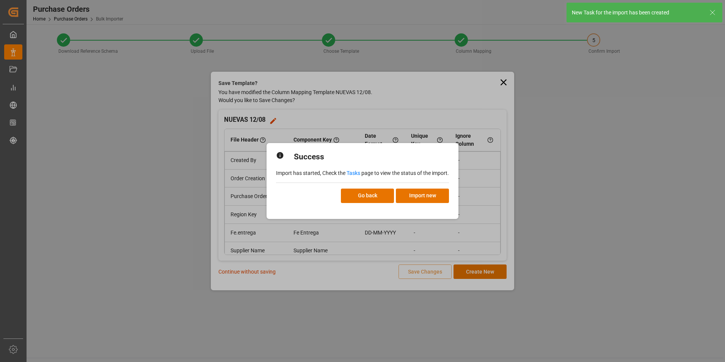
click at [358, 171] on link "Tasks" at bounding box center [354, 173] width 14 height 6
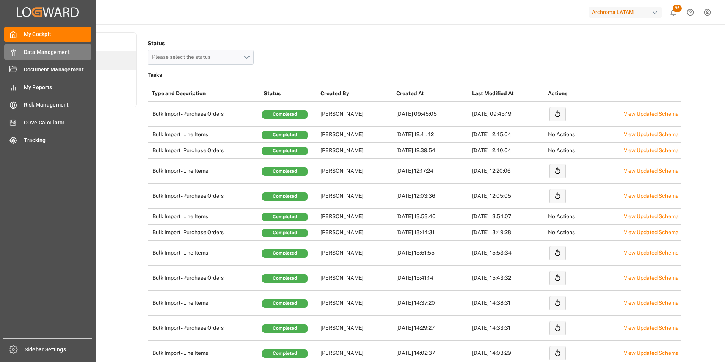
click at [19, 51] on div "Data Management Data Management" at bounding box center [47, 51] width 87 height 15
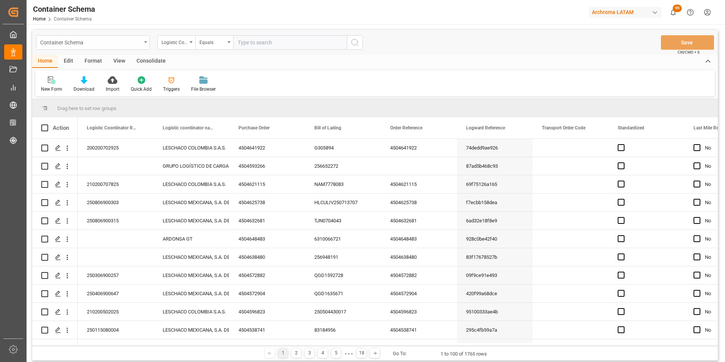
click at [140, 46] on div "Container Schema" at bounding box center [90, 41] width 101 height 9
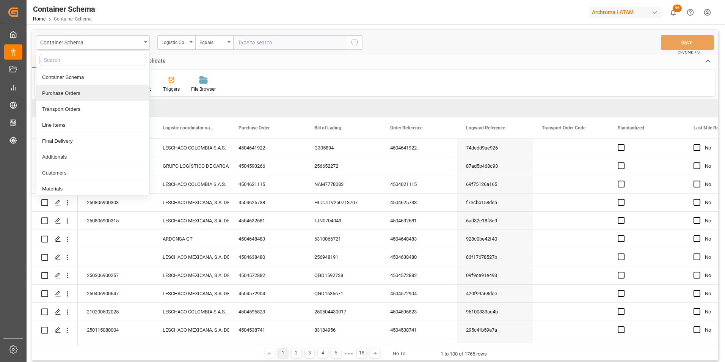
click at [113, 91] on div "Purchase Orders" at bounding box center [92, 93] width 113 height 16
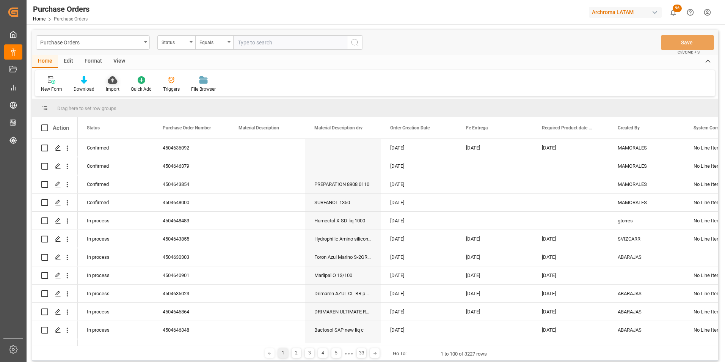
click at [108, 81] on icon at bounding box center [112, 80] width 9 height 8
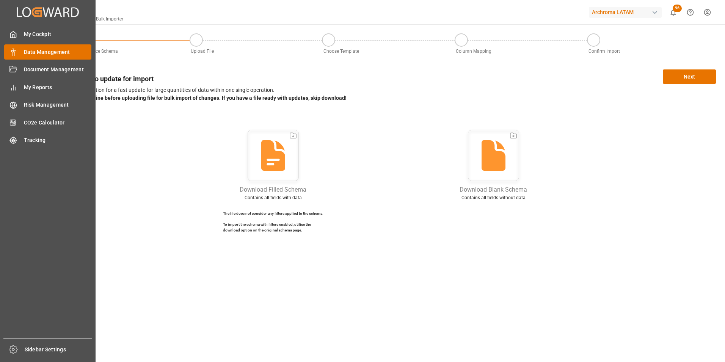
click at [19, 53] on div "Data Management Data Management" at bounding box center [47, 51] width 87 height 15
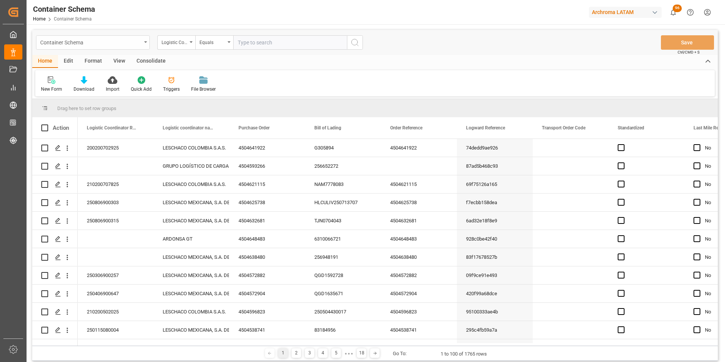
click at [145, 44] on div "Container Schema" at bounding box center [93, 42] width 114 height 14
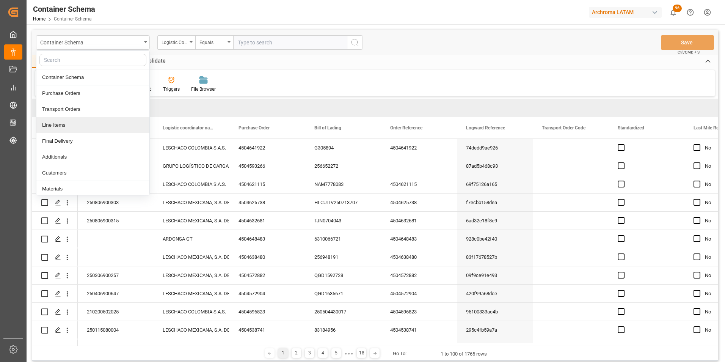
click at [88, 125] on div "Line Items" at bounding box center [92, 125] width 113 height 16
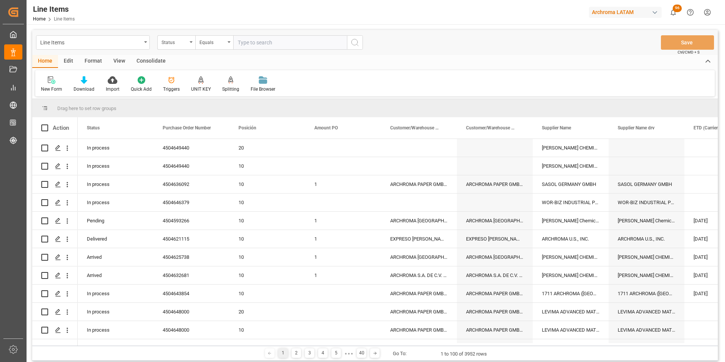
click at [116, 74] on div "New Form Download Import Quick Add Triggers UNIT KEY Splitting Split by quantit…" at bounding box center [375, 83] width 680 height 26
click at [111, 87] on div "Import" at bounding box center [113, 89] width 14 height 7
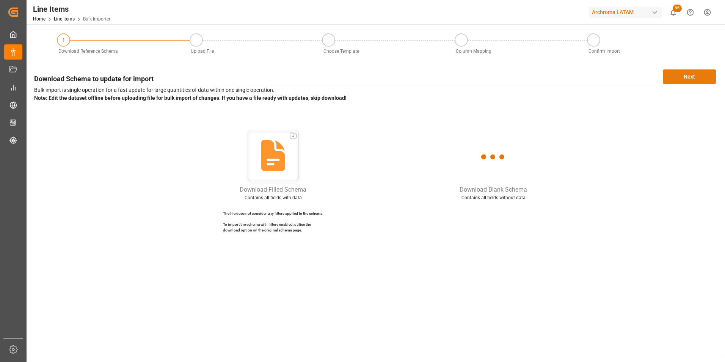
click at [673, 72] on button "Next" at bounding box center [689, 76] width 53 height 14
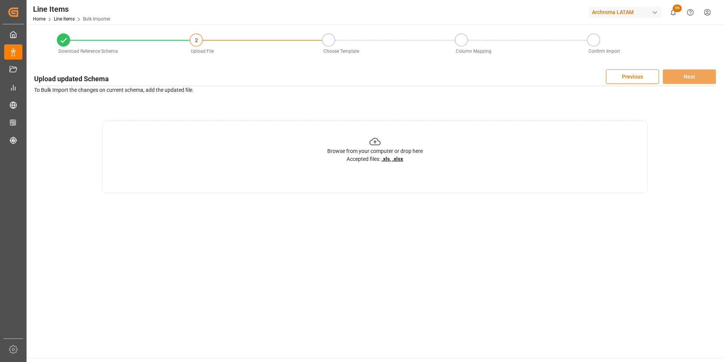
click at [459, 173] on div "Browse from your computer or drop here Accepted files: .xls, .xlsx" at bounding box center [375, 157] width 546 height 72
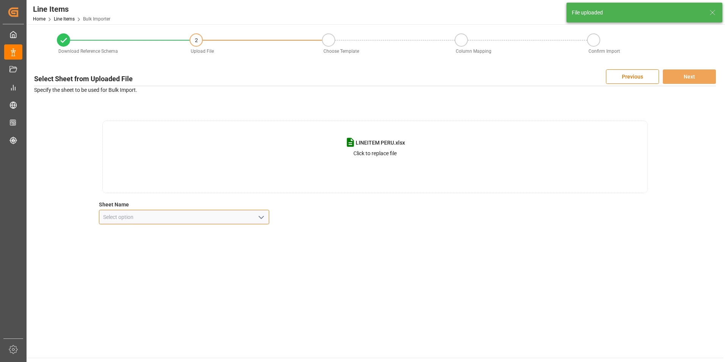
click at [267, 214] on input at bounding box center [184, 217] width 171 height 14
click at [256, 217] on button "open menu" at bounding box center [260, 217] width 11 height 12
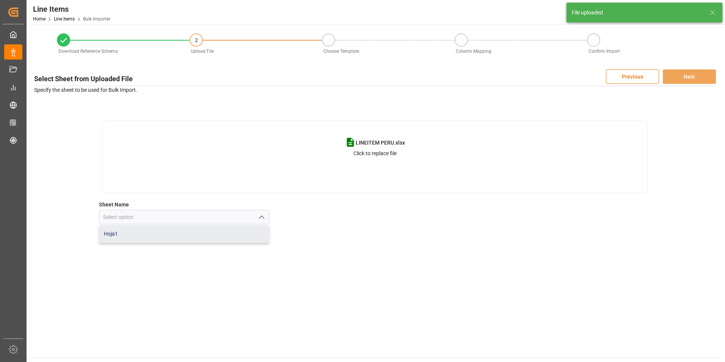
click at [244, 233] on div "Hoja1" at bounding box center [184, 233] width 170 height 17
type input "Hoja1"
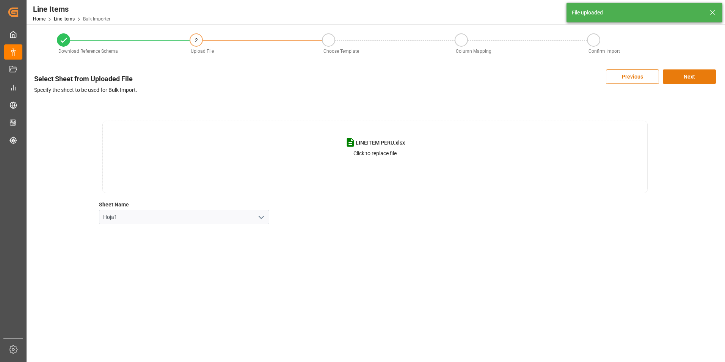
click at [692, 76] on button "Next" at bounding box center [689, 76] width 53 height 14
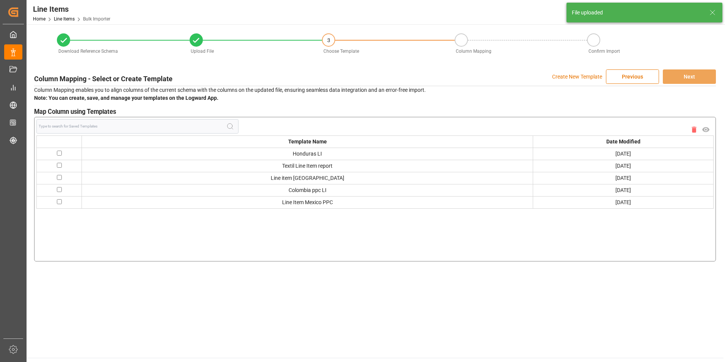
click at [557, 79] on p "Create New Template" at bounding box center [577, 76] width 50 height 14
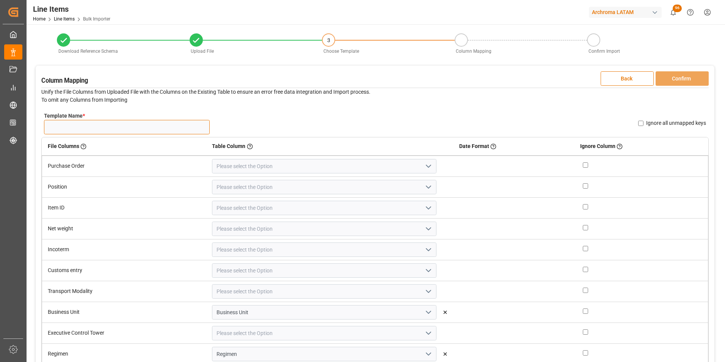
click at [140, 129] on input "Template Name *" at bounding box center [127, 127] width 166 height 14
type input "12/08"
click at [424, 166] on button "open menu" at bounding box center [427, 166] width 11 height 12
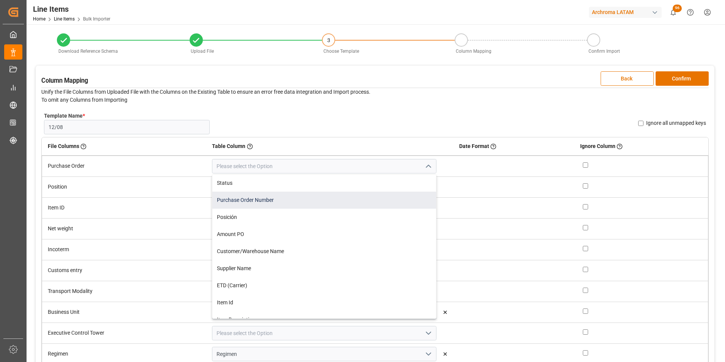
click at [369, 198] on div "Purchase Order Number" at bounding box center [323, 200] width 223 height 17
type input "Purchase Order Number"
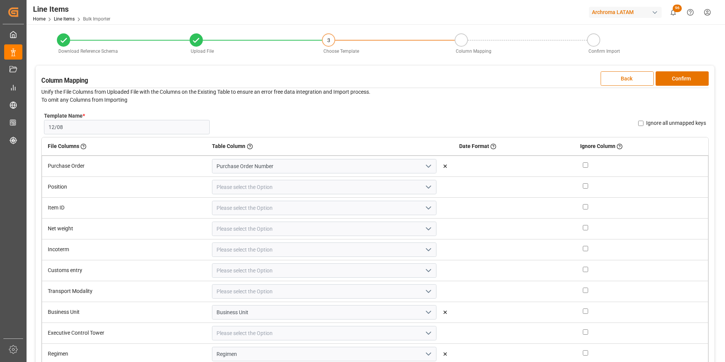
drag, startPoint x: 418, startPoint y: 187, endPoint x: 413, endPoint y: 190, distance: 5.2
click at [424, 187] on icon "open menu" at bounding box center [428, 186] width 9 height 9
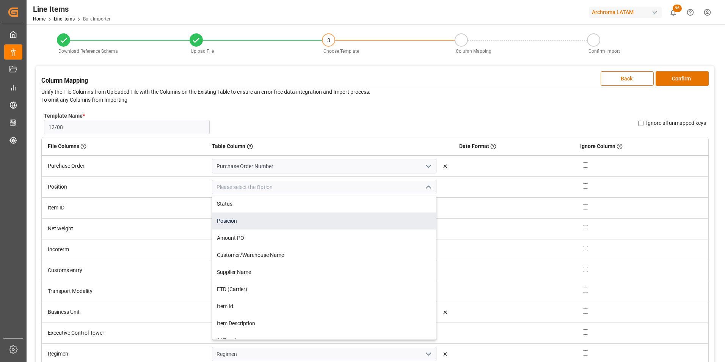
click at [347, 219] on div "Posición" at bounding box center [323, 220] width 223 height 17
type input "Posición"
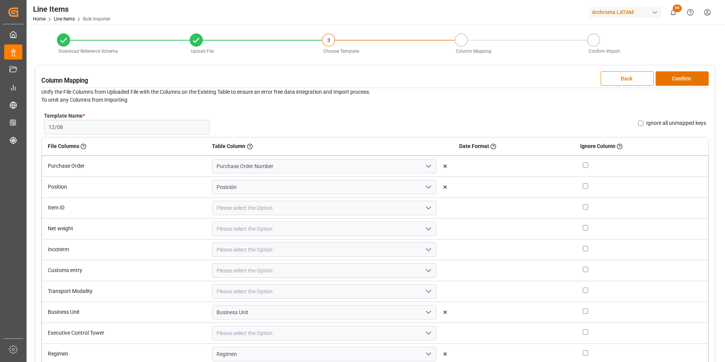
click at [424, 204] on icon "open menu" at bounding box center [428, 207] width 9 height 9
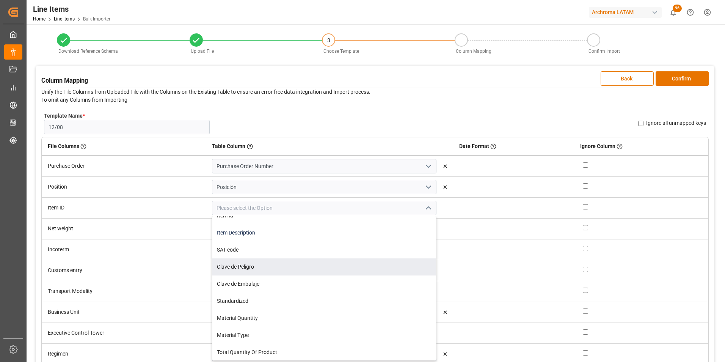
scroll to position [76, 0]
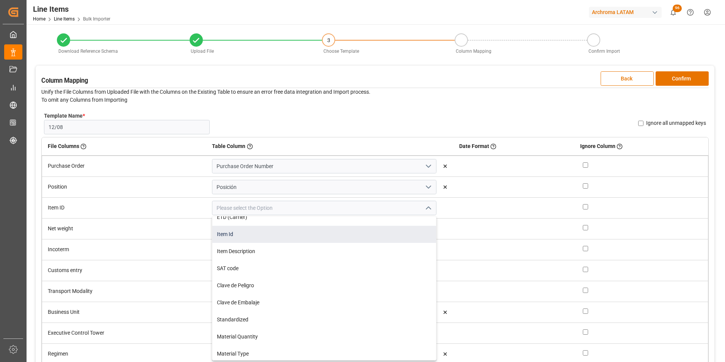
click at [259, 234] on div "Item Id" at bounding box center [323, 234] width 223 height 17
type input "Item Id"
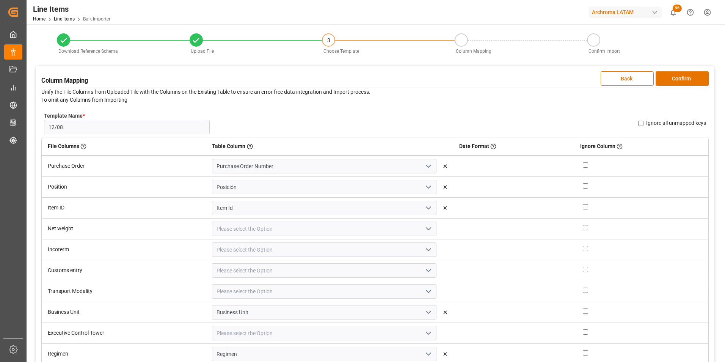
click at [424, 228] on icon "open menu" at bounding box center [428, 228] width 9 height 9
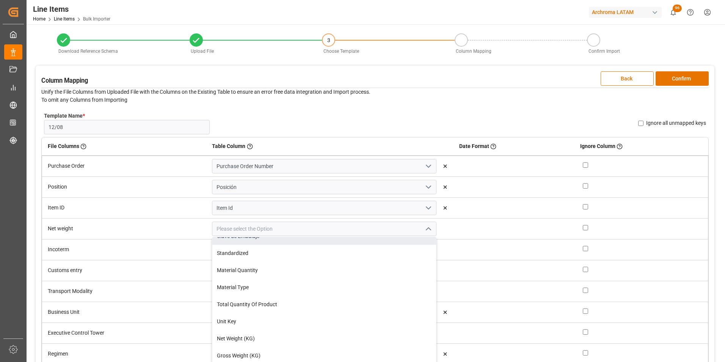
scroll to position [190, 0]
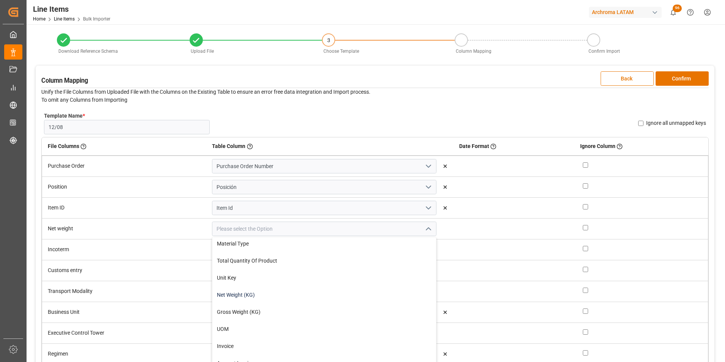
click at [280, 291] on div "Net Weight (KG)" at bounding box center [323, 294] width 223 height 17
type input "Net Weight (KG)"
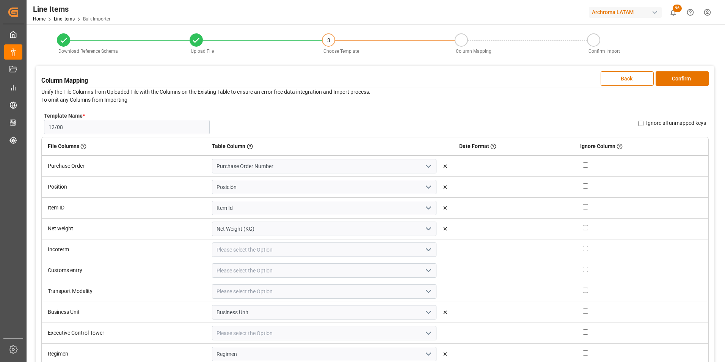
click at [424, 250] on icon "open menu" at bounding box center [428, 249] width 9 height 9
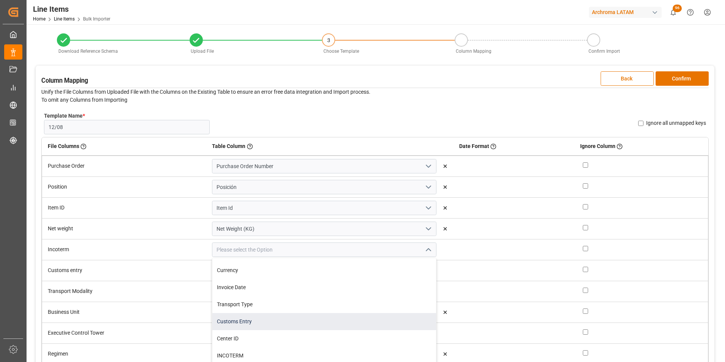
scroll to position [341, 0]
click at [310, 314] on div "INCOTERM" at bounding box center [323, 317] width 223 height 17
type input "INCOTERM"
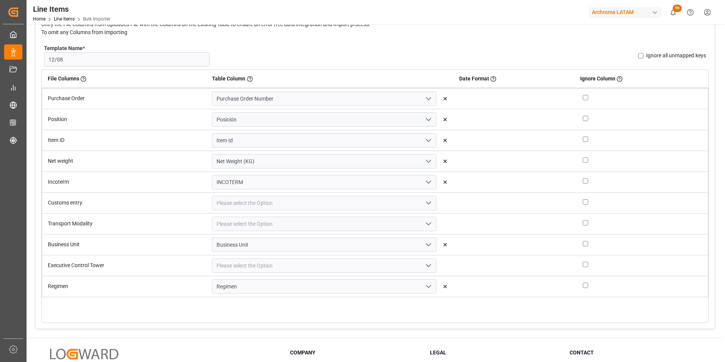
scroll to position [76, 0]
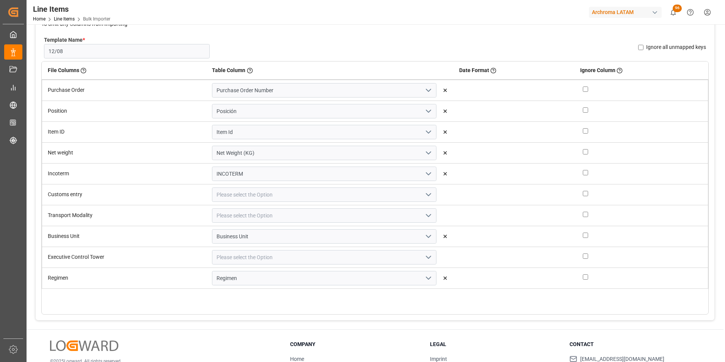
click at [424, 192] on icon "open menu" at bounding box center [428, 194] width 9 height 9
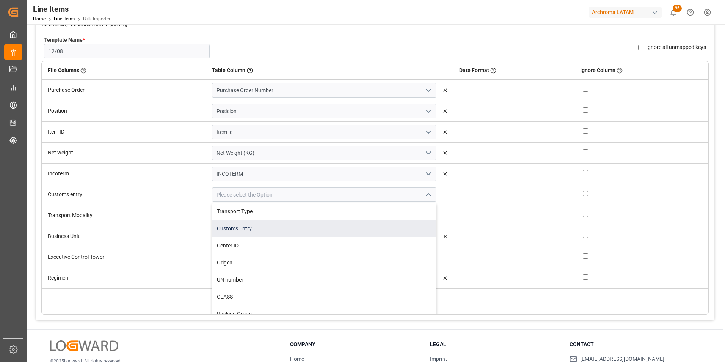
click at [319, 230] on div "Customs Entry" at bounding box center [323, 228] width 223 height 17
type input "Customs Entry"
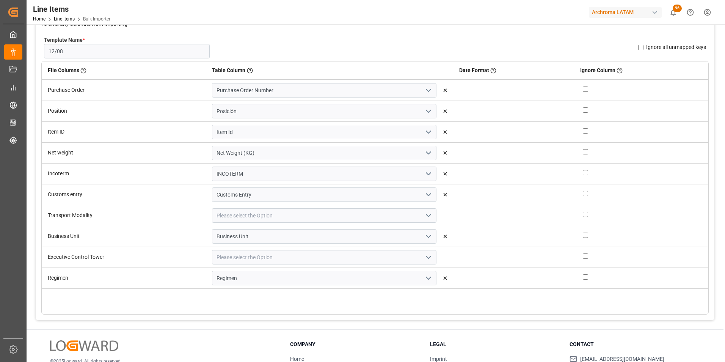
click at [424, 215] on icon "open menu" at bounding box center [428, 215] width 9 height 9
click at [340, 268] on div "Transport Type" at bounding box center [323, 270] width 223 height 17
type input "Transport Type"
click at [424, 257] on icon "open menu" at bounding box center [428, 257] width 9 height 9
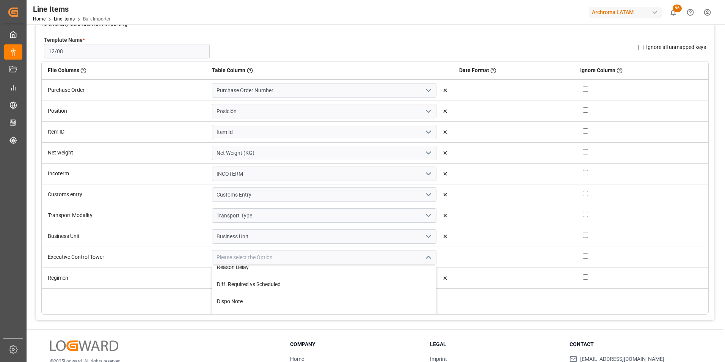
scroll to position [626, 0]
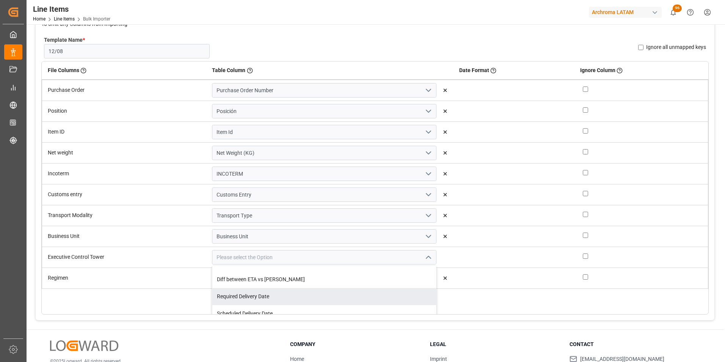
click at [509, 299] on div "File Columns Header of the column in the sheet that is uploaded Table Column Ke…" at bounding box center [375, 187] width 668 height 253
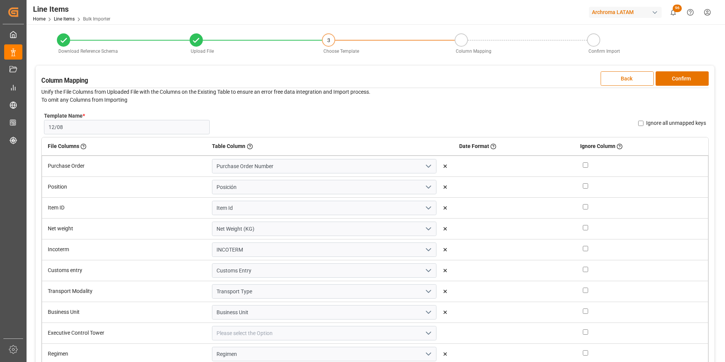
scroll to position [38, 0]
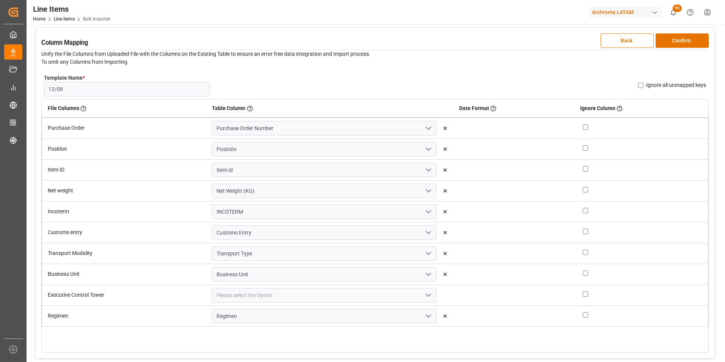
click at [644, 85] on div "Ignore all unmapped keys" at bounding box center [672, 85] width 68 height 8
click at [642, 84] on input "Ignore all unmapped keys" at bounding box center [640, 85] width 5 height 5
checkbox input "true"
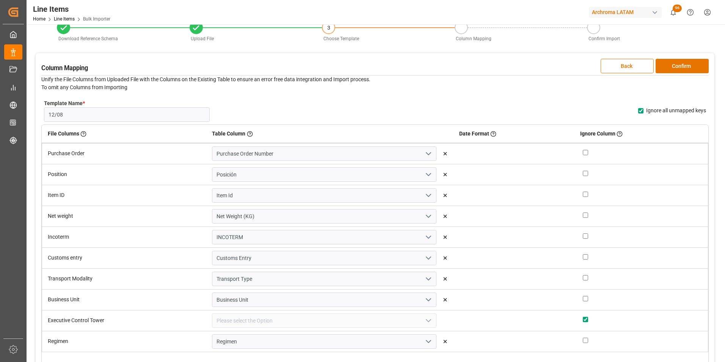
scroll to position [0, 0]
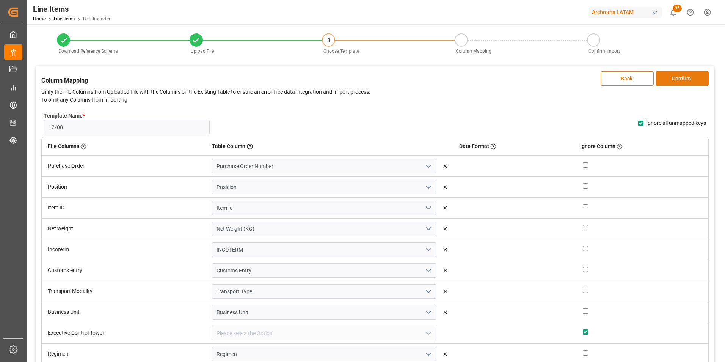
click at [682, 81] on button "Confirm" at bounding box center [682, 78] width 53 height 14
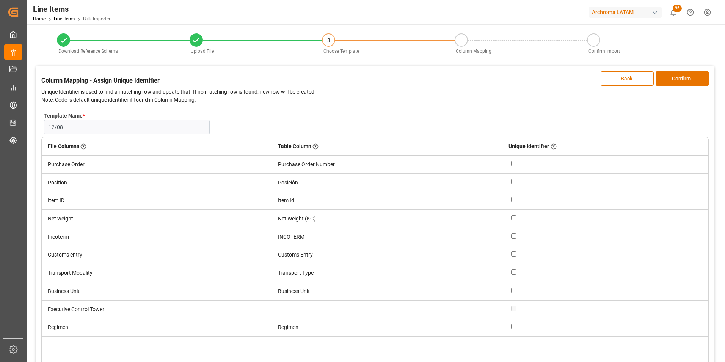
click at [516, 165] on input "checkbox" at bounding box center [513, 163] width 5 height 5
checkbox input "true"
click at [516, 181] on input "checkbox" at bounding box center [513, 181] width 5 height 5
checkbox input "true"
click at [661, 80] on button "Confirm" at bounding box center [682, 78] width 53 height 14
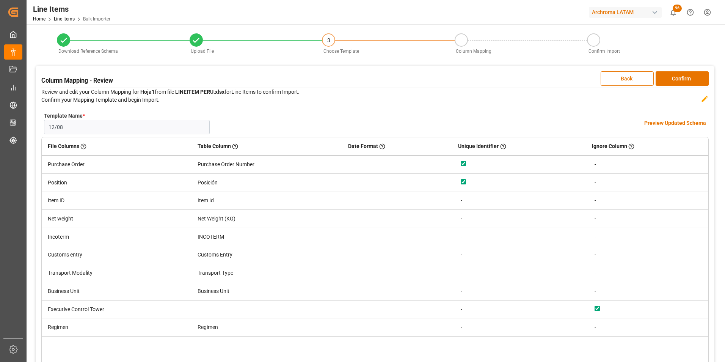
click at [653, 123] on h4 "Preview Updated Schema" at bounding box center [676, 123] width 62 height 8
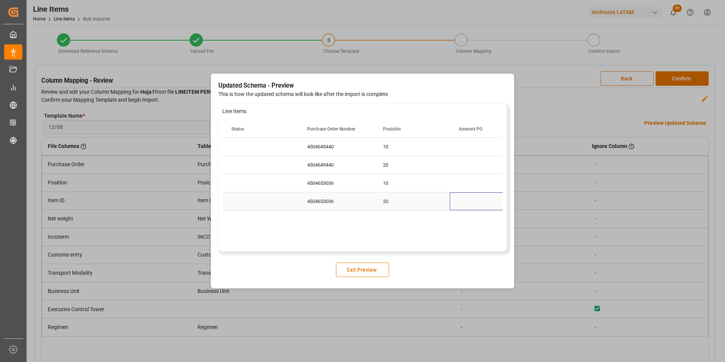
click at [455, 201] on div "Press SPACE to select this row." at bounding box center [488, 201] width 76 height 18
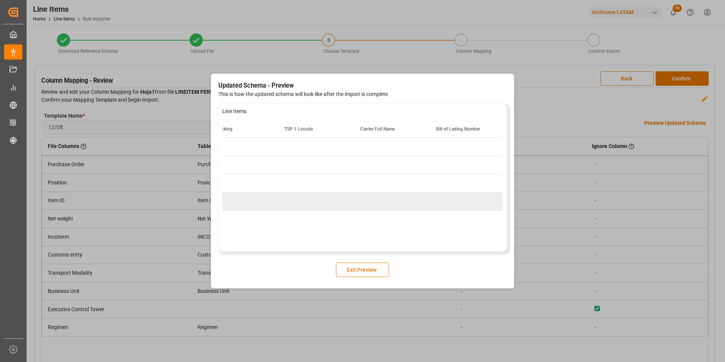
scroll to position [0, 4120]
click at [376, 271] on button "Exit Preview" at bounding box center [362, 270] width 53 height 14
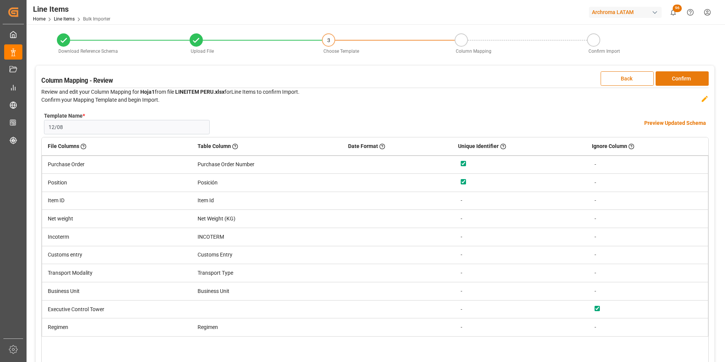
click at [680, 80] on button "Confirm" at bounding box center [682, 78] width 53 height 14
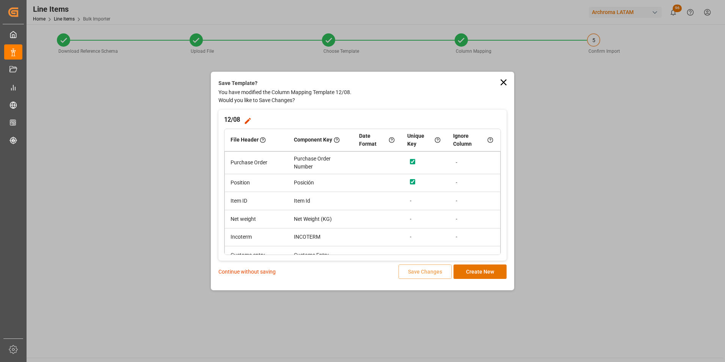
click at [261, 272] on p "Continue without saving" at bounding box center [247, 272] width 57 height 8
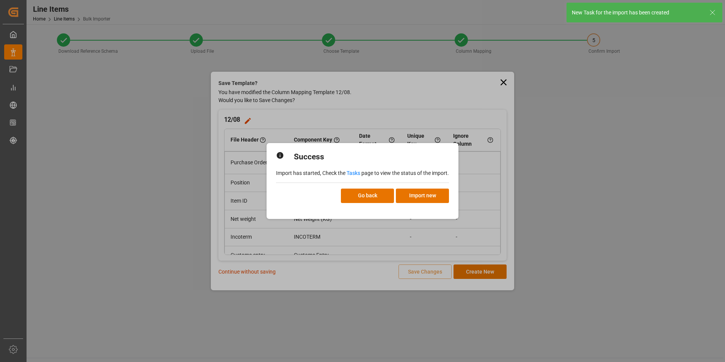
click at [349, 170] on link "Tasks" at bounding box center [354, 173] width 14 height 6
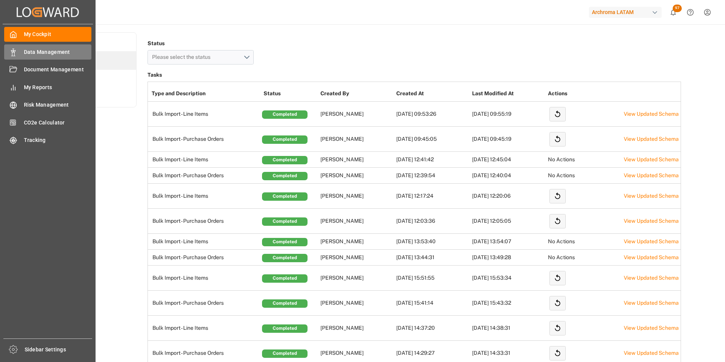
click at [18, 54] on div "Data Management Data Management" at bounding box center [47, 51] width 87 height 15
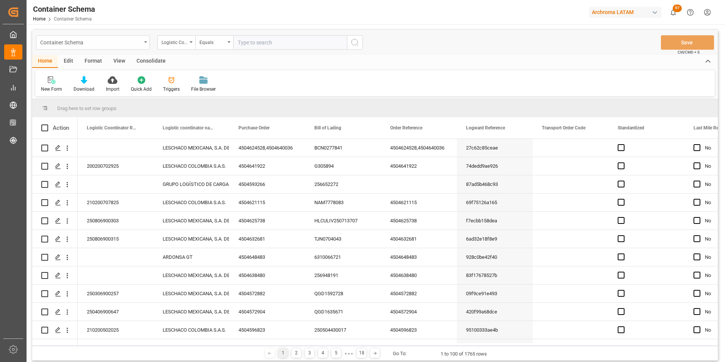
drag, startPoint x: 140, startPoint y: 43, endPoint x: 137, endPoint y: 49, distance: 7.0
click at [140, 43] on div "Container Schema" at bounding box center [90, 41] width 101 height 9
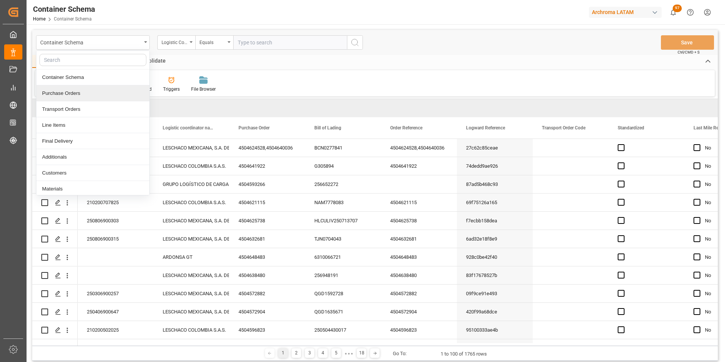
click at [123, 92] on div "Purchase Orders" at bounding box center [92, 93] width 113 height 16
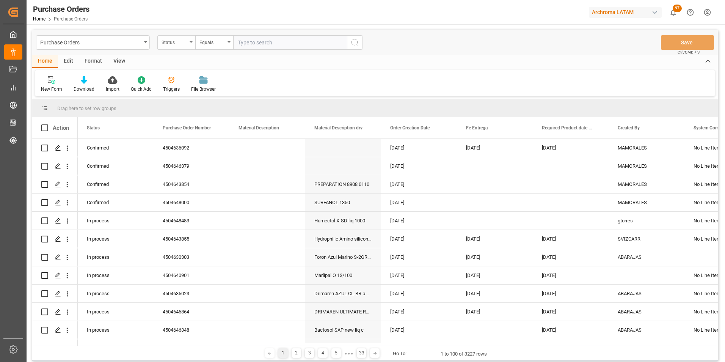
click at [190, 47] on div "Status" at bounding box center [176, 42] width 38 height 14
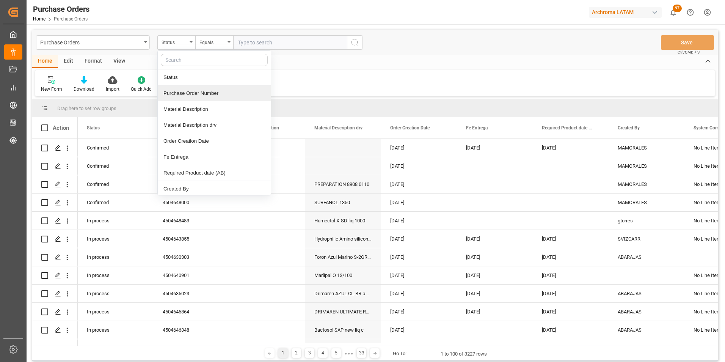
click at [200, 93] on div "Purchase Order Number" at bounding box center [214, 93] width 113 height 16
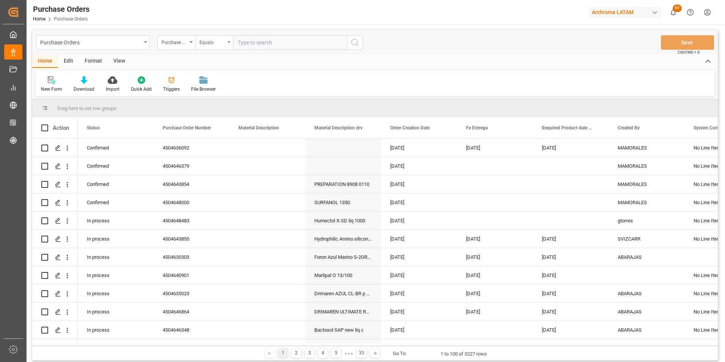
click at [219, 46] on div "Equals" at bounding box center [214, 42] width 38 height 14
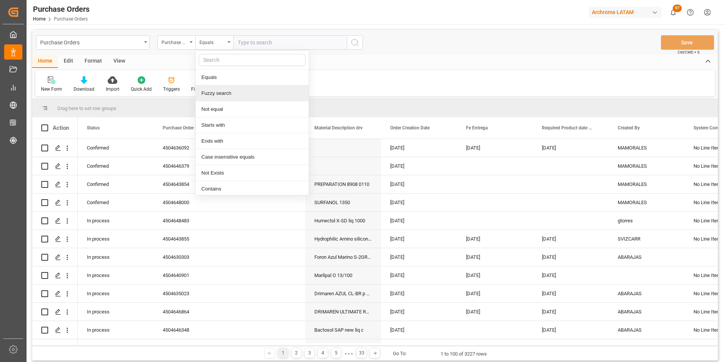
click at [232, 87] on div "Fuzzy search" at bounding box center [252, 93] width 113 height 16
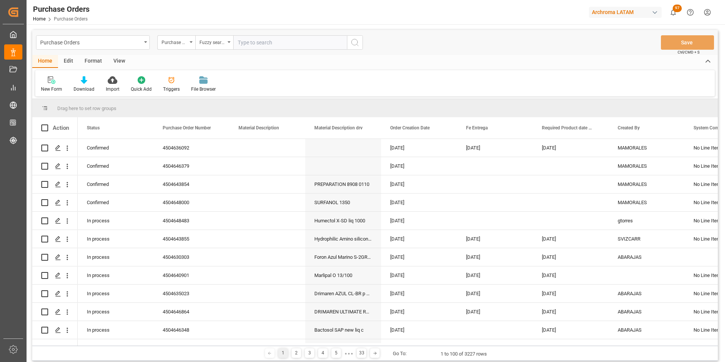
click at [267, 46] on input "text" at bounding box center [290, 42] width 114 height 14
paste input "4504649440"
click at [343, 45] on input "4504649440" at bounding box center [290, 42] width 114 height 14
type input "4504649440"
click at [353, 45] on icon "search button" at bounding box center [355, 42] width 9 height 9
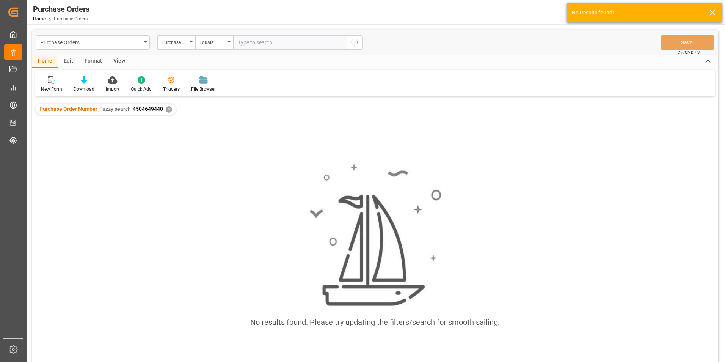
click at [168, 111] on div "✕" at bounding box center [169, 109] width 6 height 6
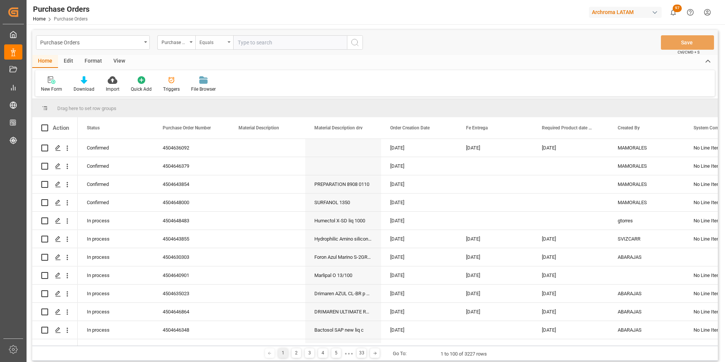
click at [214, 42] on div "Equals" at bounding box center [213, 41] width 26 height 9
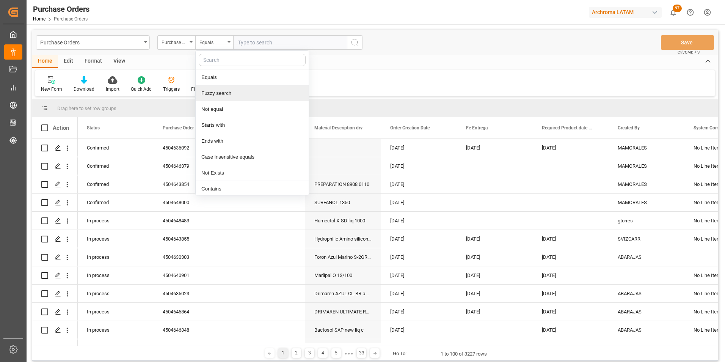
click at [228, 88] on div "Fuzzy search" at bounding box center [252, 93] width 113 height 16
paste input "4504653036"
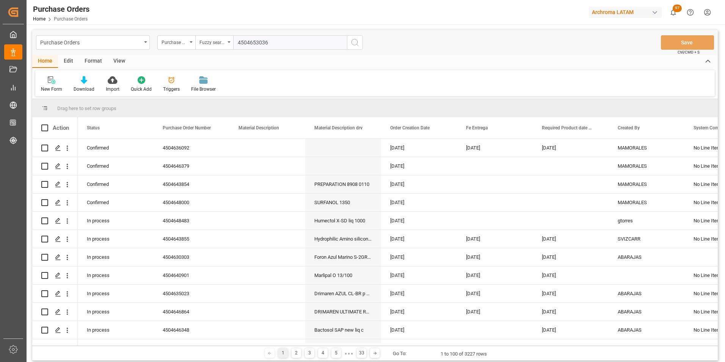
type input "4504653036"
click at [353, 44] on icon "search button" at bounding box center [355, 42] width 9 height 9
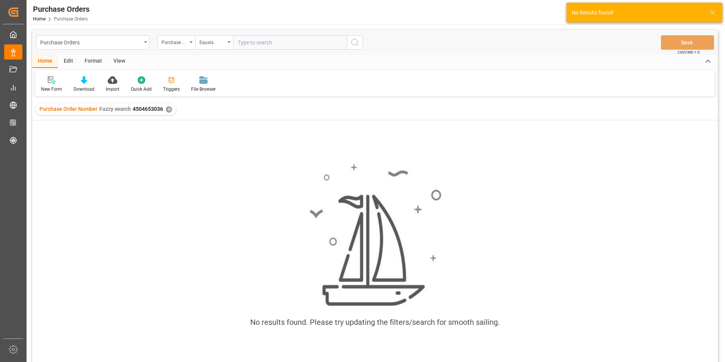
click at [169, 110] on div "✕" at bounding box center [169, 109] width 6 height 6
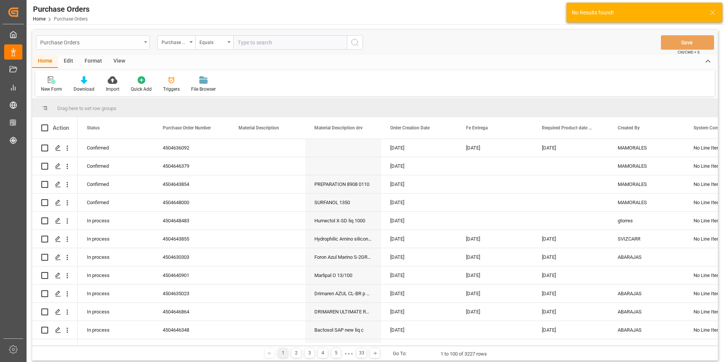
click at [146, 45] on div "Purchase Orders" at bounding box center [93, 42] width 114 height 14
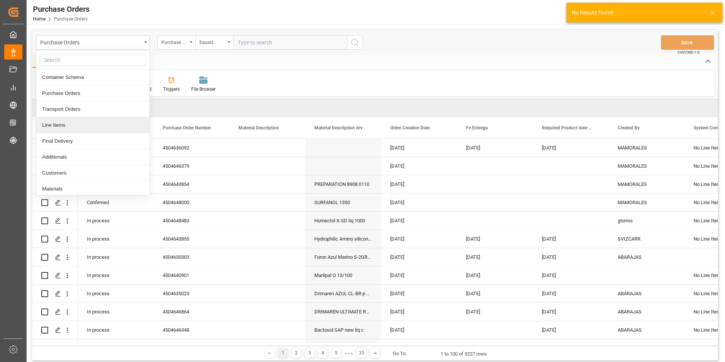
click at [108, 121] on div "Line Items" at bounding box center [92, 125] width 113 height 16
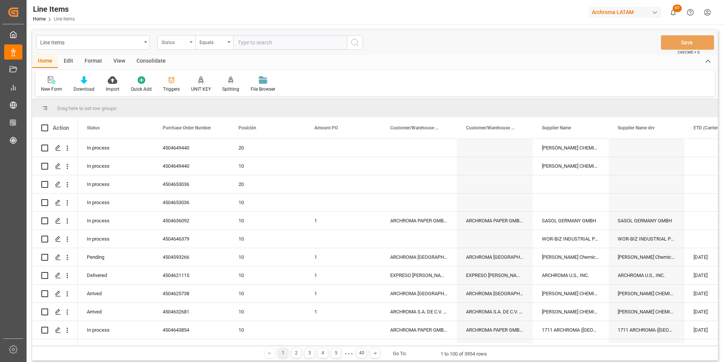
click at [184, 40] on div "Status" at bounding box center [175, 41] width 26 height 9
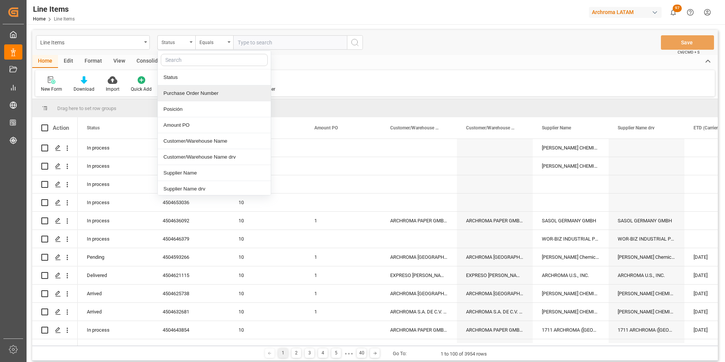
click at [192, 94] on div "Purchase Order Number" at bounding box center [214, 93] width 113 height 16
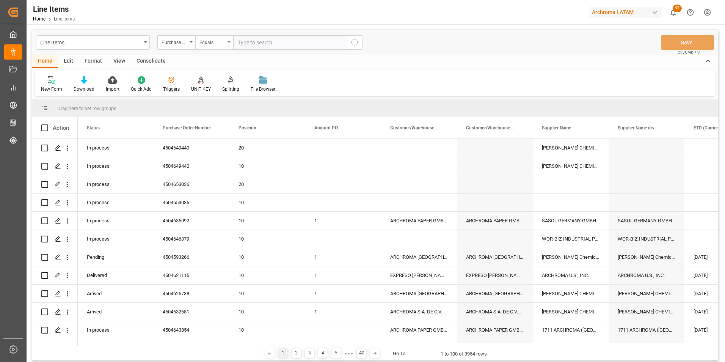
click at [198, 45] on div "Equals" at bounding box center [214, 42] width 38 height 14
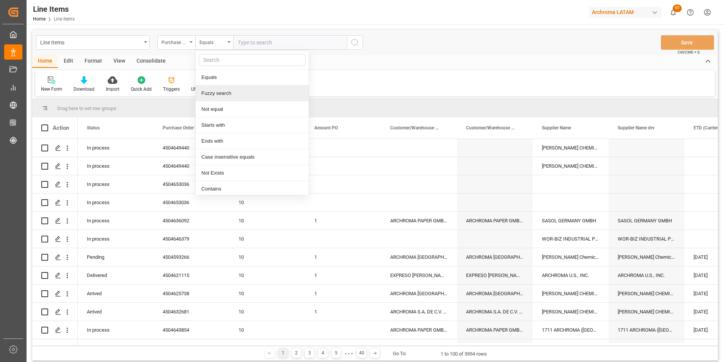
click at [217, 94] on div "Fuzzy search" at bounding box center [252, 93] width 113 height 16
paste input "4504649440"
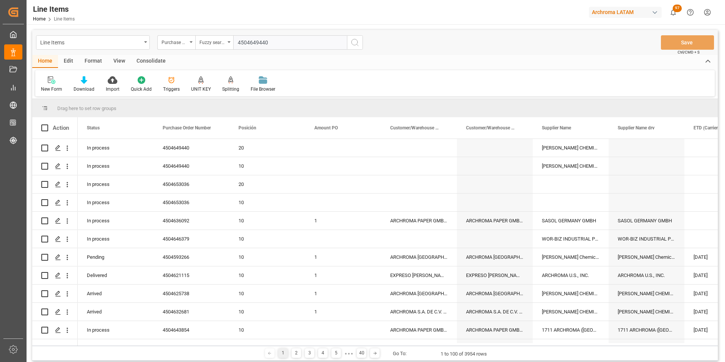
type input "4504649440"
click at [348, 45] on button "search button" at bounding box center [355, 42] width 16 height 14
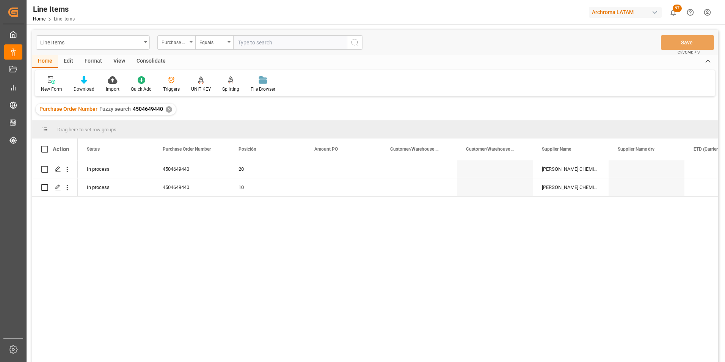
drag, startPoint x: 167, startPoint y: 43, endPoint x: 178, endPoint y: 49, distance: 11.5
click at [168, 43] on div "Purchase Order Number" at bounding box center [175, 41] width 26 height 9
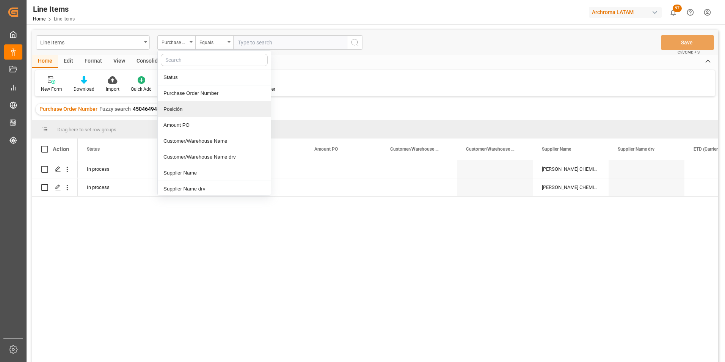
click at [154, 107] on span "4504649440" at bounding box center [148, 109] width 30 height 6
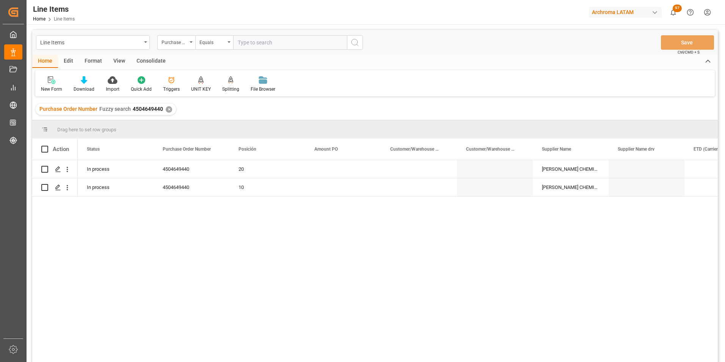
click at [167, 109] on div "✕" at bounding box center [169, 109] width 6 height 6
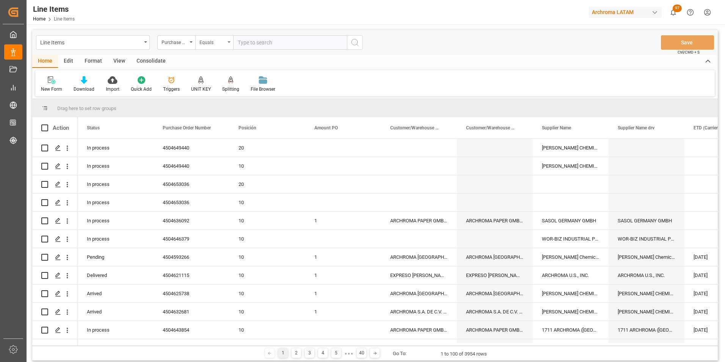
click at [219, 48] on div "Equals" at bounding box center [214, 42] width 38 height 14
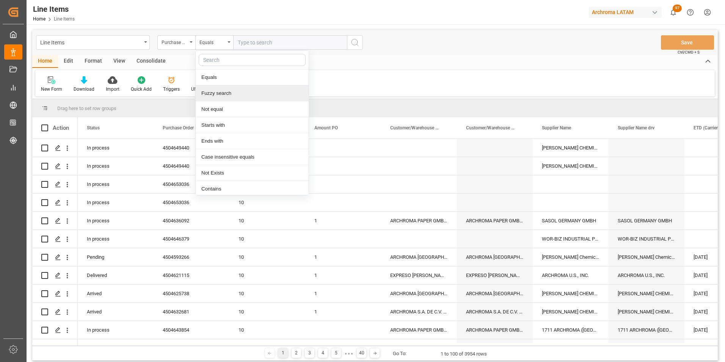
click at [222, 87] on div "Fuzzy search" at bounding box center [252, 93] width 113 height 16
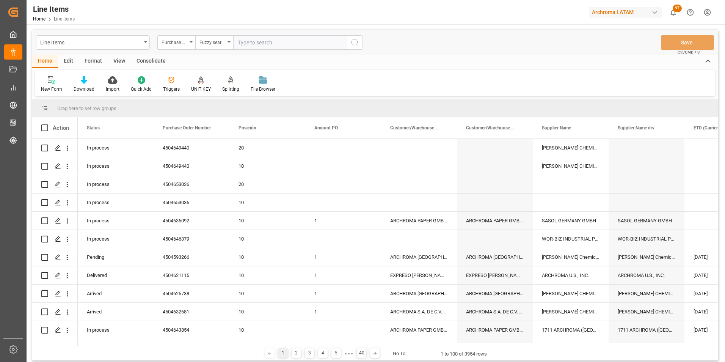
paste input "4504653036"
type input "4504653036"
click at [352, 46] on icon "search button" at bounding box center [355, 42] width 9 height 9
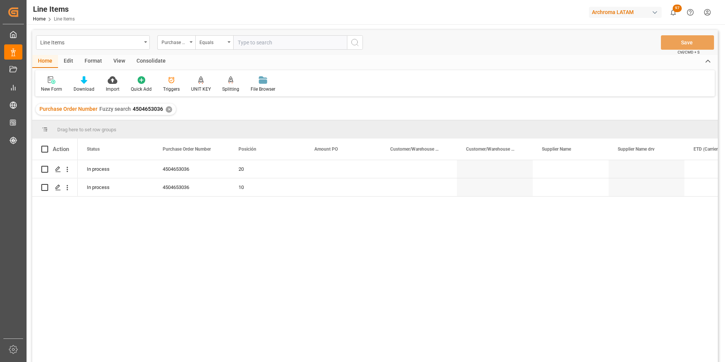
click at [168, 109] on div "✕" at bounding box center [169, 109] width 6 height 6
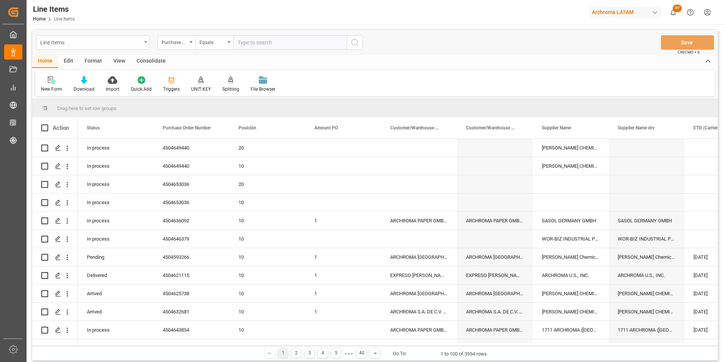
drag, startPoint x: 132, startPoint y: 38, endPoint x: 129, endPoint y: 48, distance: 10.6
click at [132, 38] on div "Line Items" at bounding box center [90, 41] width 101 height 9
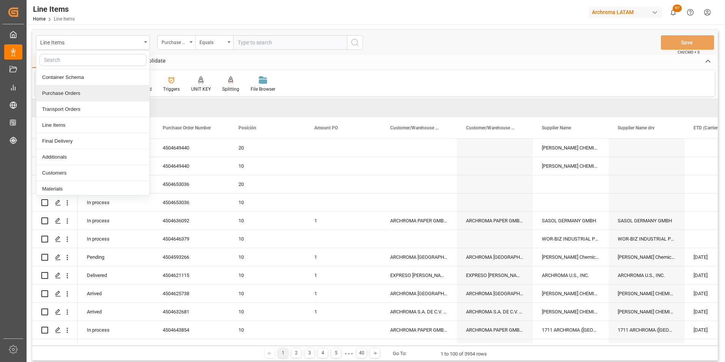
click at [102, 91] on div "Purchase Orders" at bounding box center [92, 93] width 113 height 16
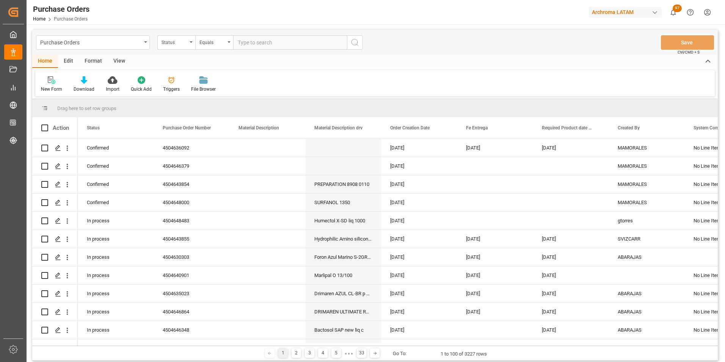
click at [189, 49] on div "Status" at bounding box center [176, 42] width 38 height 14
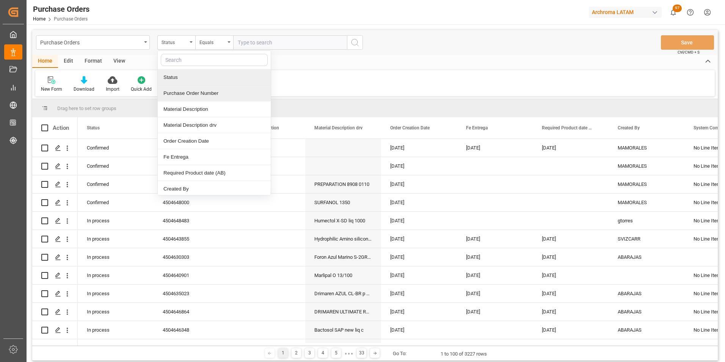
click at [192, 88] on div "Purchase Order Number" at bounding box center [214, 93] width 113 height 16
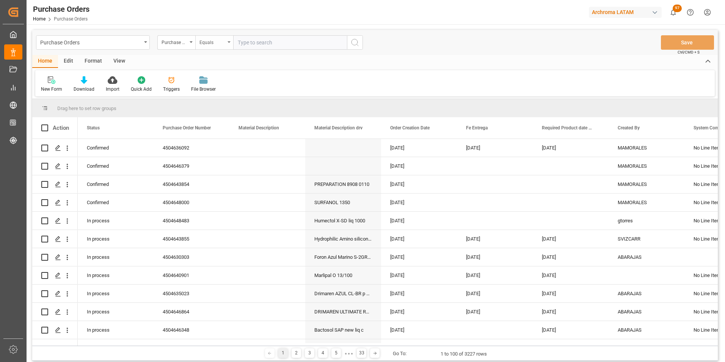
click at [208, 45] on div "Equals" at bounding box center [213, 41] width 26 height 9
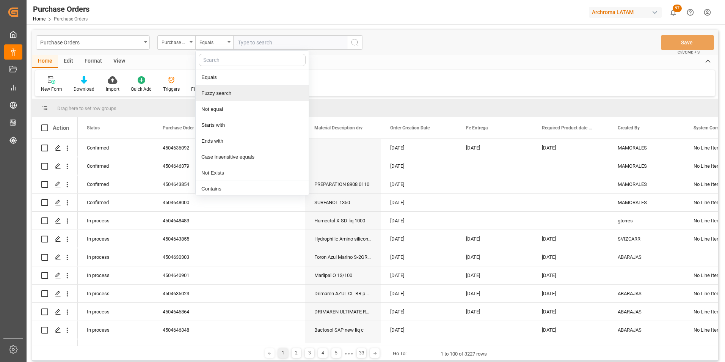
click at [233, 90] on div "Fuzzy search" at bounding box center [252, 93] width 113 height 16
paste input "4504649440"
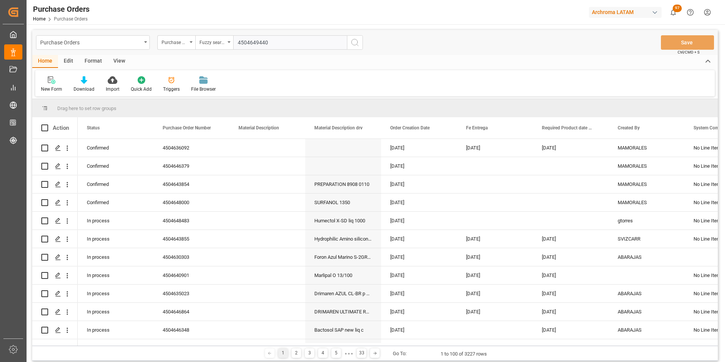
type input "4504649440"
click at [358, 46] on icon "search button" at bounding box center [355, 42] width 9 height 9
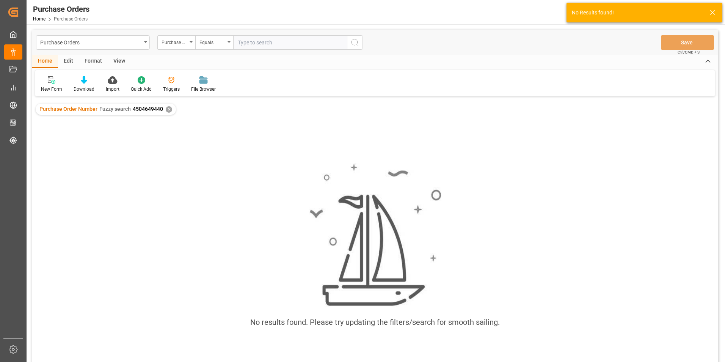
click at [167, 111] on div "✕" at bounding box center [169, 109] width 6 height 6
